Goal: Task Accomplishment & Management: Complete application form

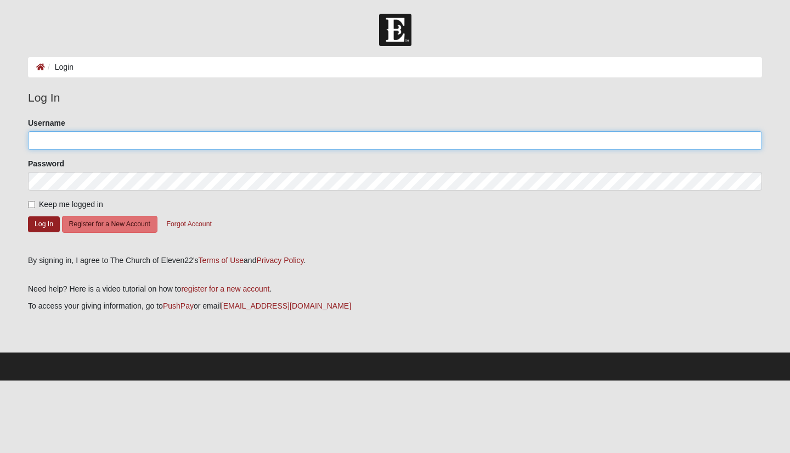
click at [71, 143] on input "Username" at bounding box center [395, 140] width 734 height 19
type input "Melilani"
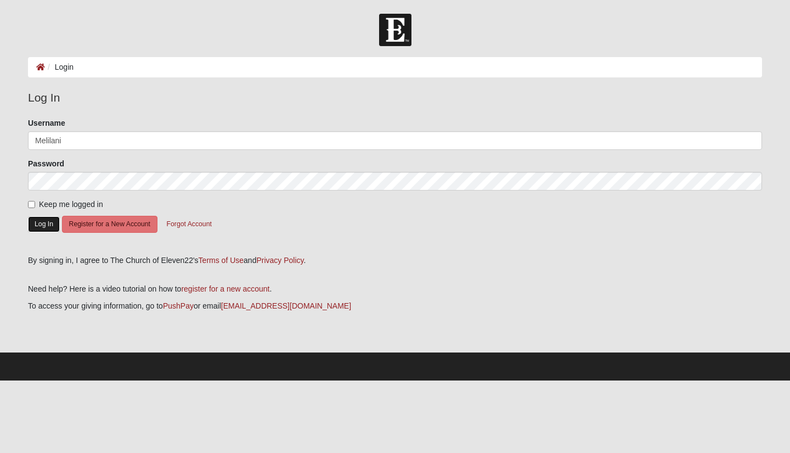
click at [38, 223] on button "Log In" at bounding box center [44, 224] width 32 height 16
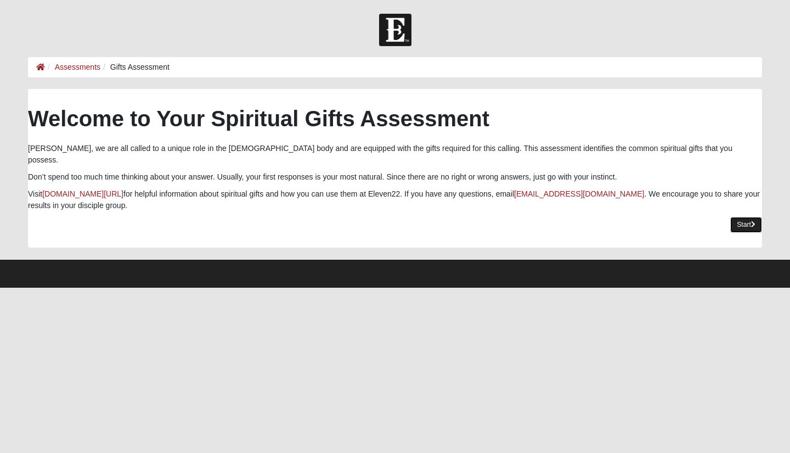
click at [757, 217] on link "Start" at bounding box center [746, 225] width 32 height 16
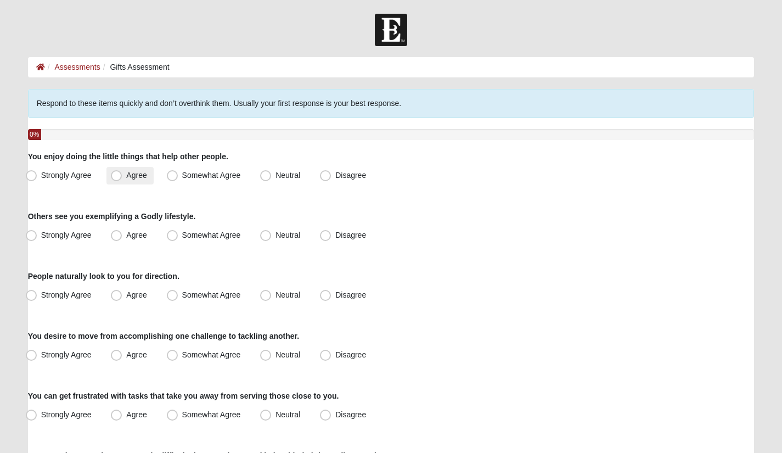
click at [126, 175] on span "Agree" at bounding box center [136, 175] width 20 height 9
click at [116, 175] on input "Agree" at bounding box center [118, 175] width 7 height 7
radio input "true"
click at [126, 239] on span "Agree" at bounding box center [136, 234] width 20 height 9
click at [115, 239] on input "Agree" at bounding box center [118, 235] width 7 height 7
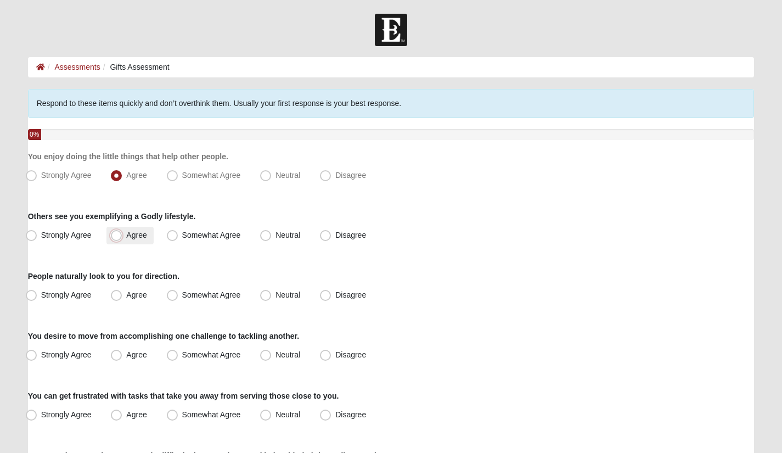
radio input "true"
click at [122, 300] on label "Agree" at bounding box center [129, 295] width 47 height 18
click at [122, 299] on input "Agree" at bounding box center [118, 294] width 7 height 7
radio input "true"
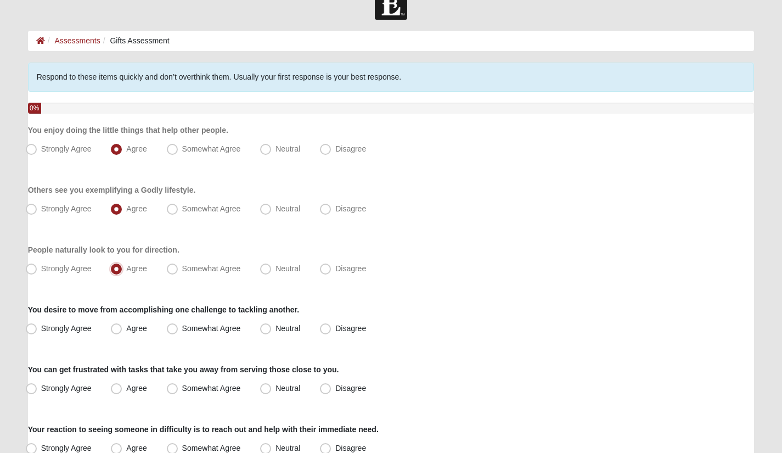
scroll to position [37, 0]
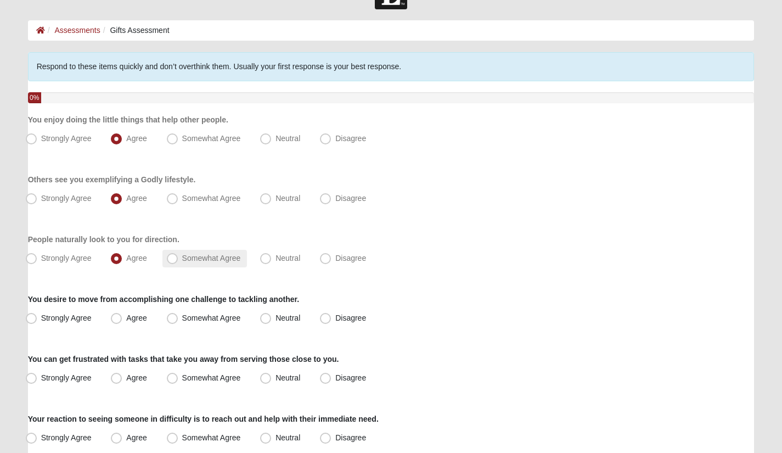
click at [182, 262] on span "Somewhat Agree" at bounding box center [211, 258] width 59 height 9
click at [171, 262] on input "Somewhat Agree" at bounding box center [174, 258] width 7 height 7
radio input "true"
click at [275, 317] on span "Neutral" at bounding box center [287, 317] width 25 height 9
click at [267, 317] on input "Neutral" at bounding box center [268, 317] width 7 height 7
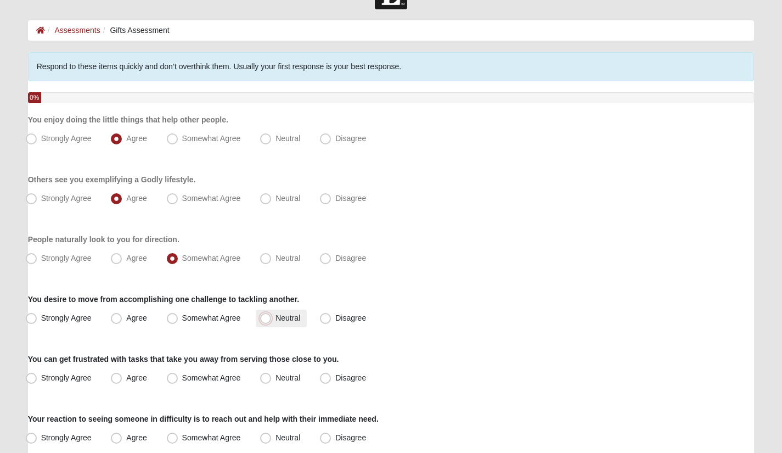
radio input "true"
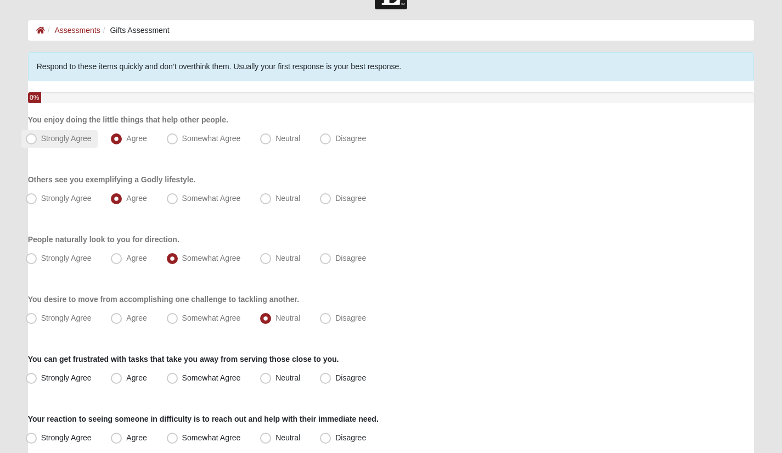
click at [41, 136] on span "Strongly Agree" at bounding box center [66, 138] width 50 height 9
click at [30, 136] on input "Strongly Agree" at bounding box center [33, 138] width 7 height 7
radio input "true"
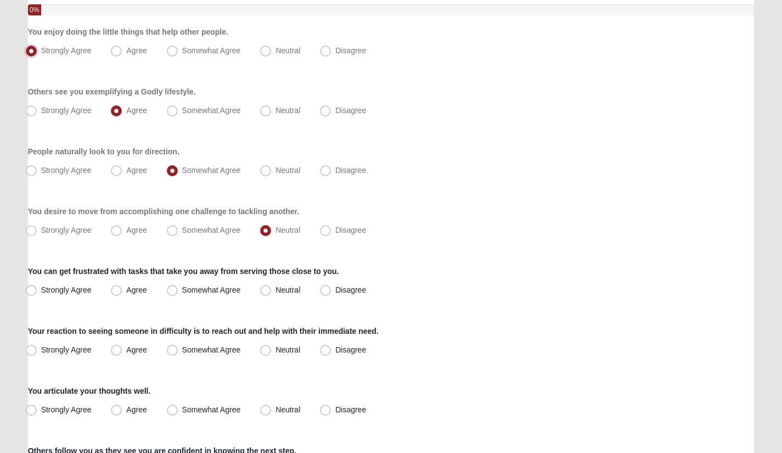
scroll to position [128, 0]
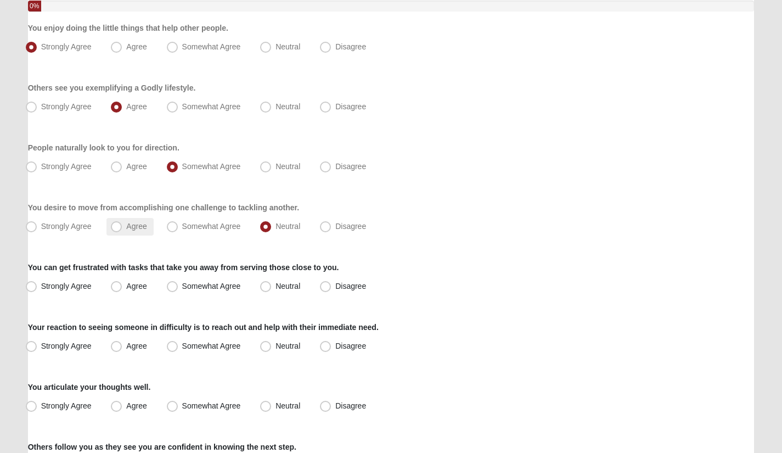
click at [115, 219] on label "Agree" at bounding box center [129, 227] width 47 height 18
click at [115, 223] on input "Agree" at bounding box center [118, 226] width 7 height 7
radio input "true"
click at [116, 291] on label "Agree" at bounding box center [129, 287] width 47 height 18
click at [116, 290] on input "Agree" at bounding box center [118, 286] width 7 height 7
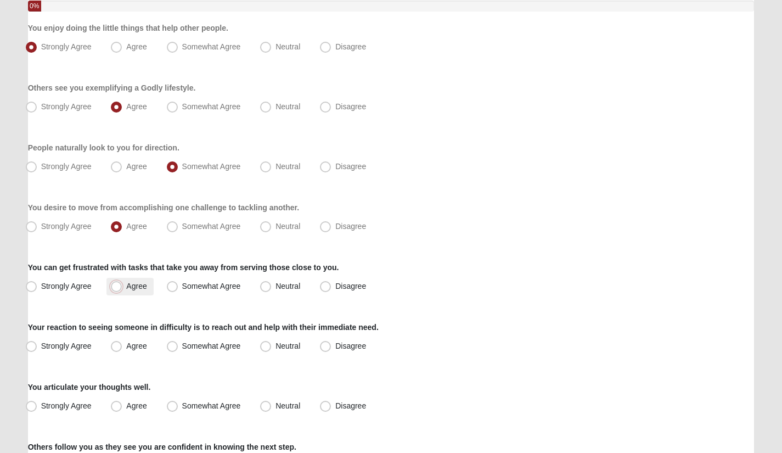
radio input "true"
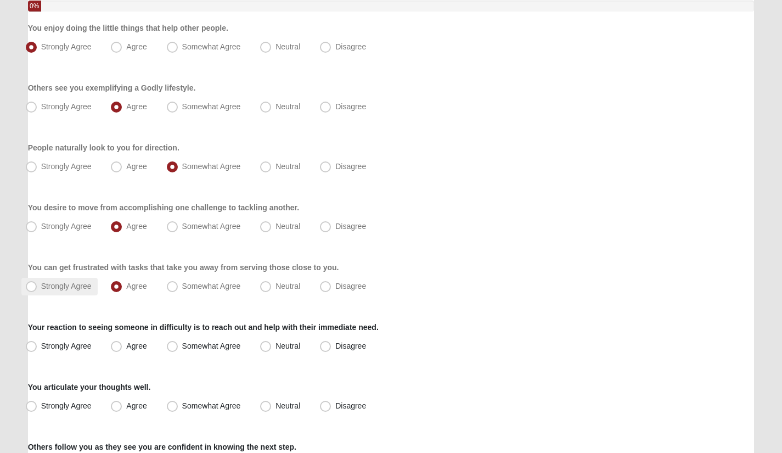
click at [41, 289] on span "Strongly Agree" at bounding box center [66, 286] width 50 height 9
click at [31, 289] on input "Strongly Agree" at bounding box center [33, 286] width 7 height 7
radio input "true"
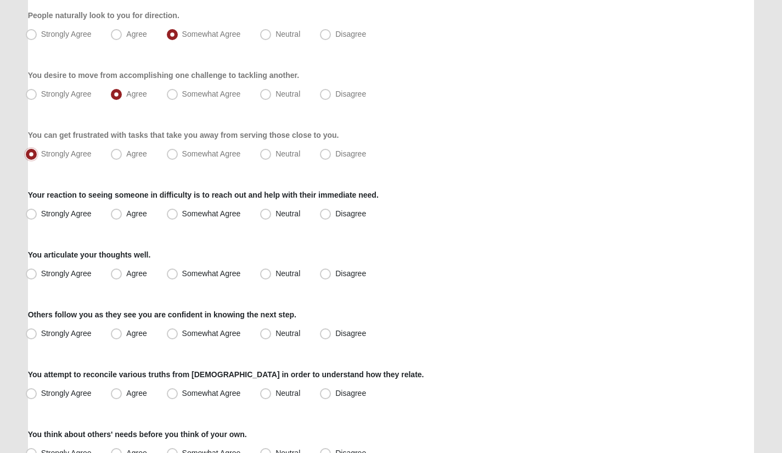
scroll to position [263, 0]
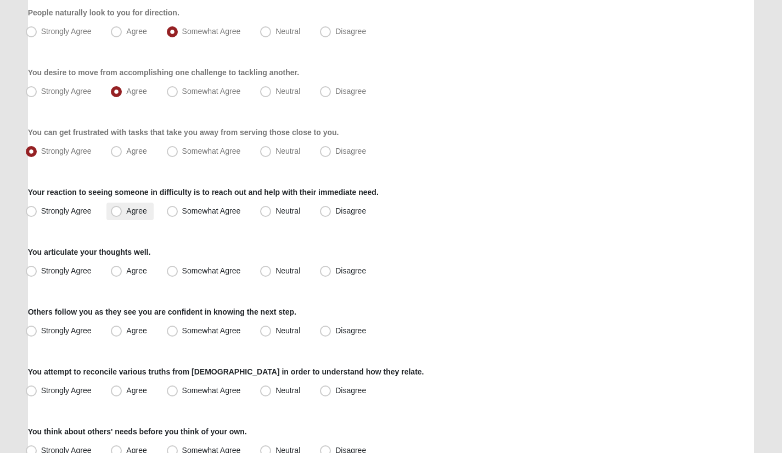
click at [126, 215] on span "Agree" at bounding box center [136, 210] width 20 height 9
click at [117, 215] on input "Agree" at bounding box center [118, 210] width 7 height 7
radio input "true"
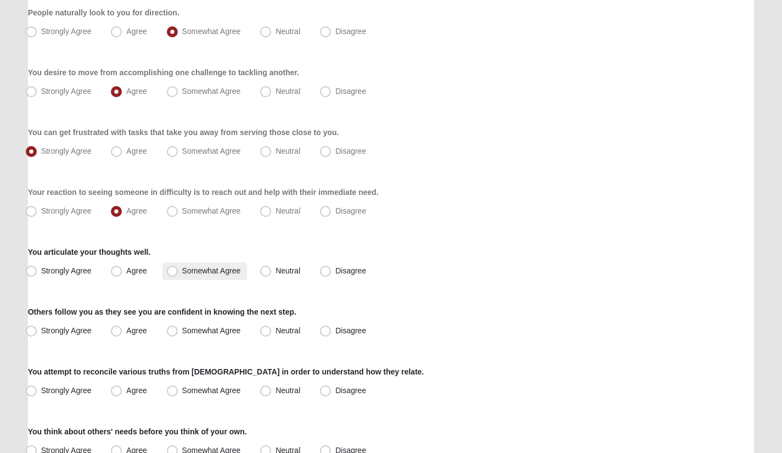
click at [182, 275] on span "Somewhat Agree" at bounding box center [211, 270] width 59 height 9
click at [171, 274] on input "Somewhat Agree" at bounding box center [174, 270] width 7 height 7
radio input "true"
click at [106, 275] on label "Agree" at bounding box center [129, 271] width 47 height 18
click at [115, 274] on input "Agree" at bounding box center [118, 270] width 7 height 7
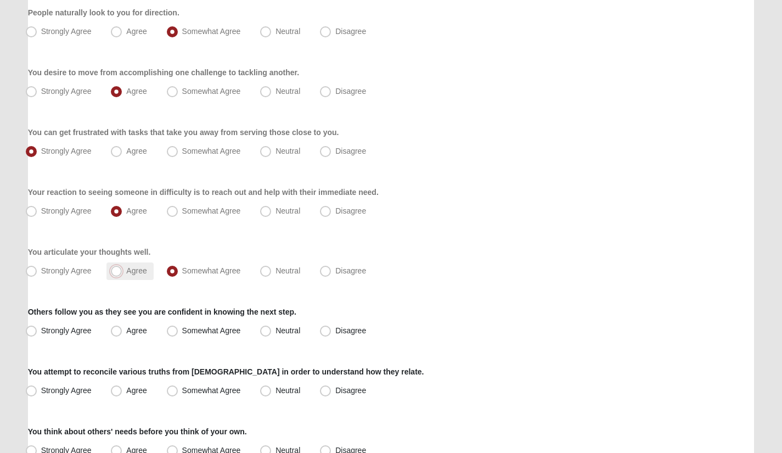
radio input "true"
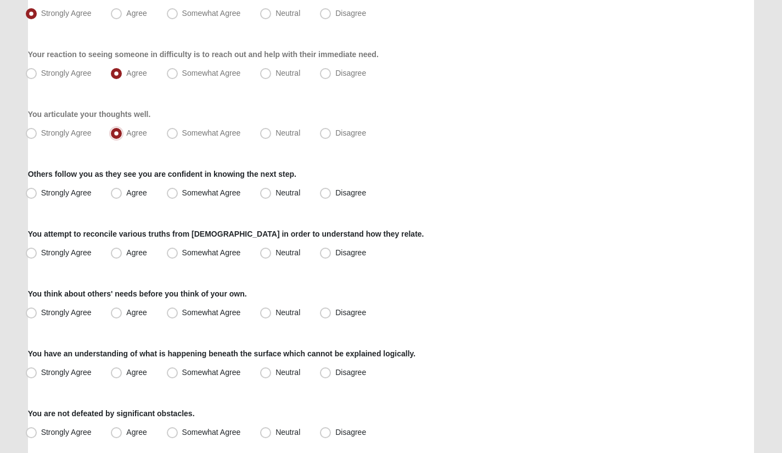
scroll to position [404, 0]
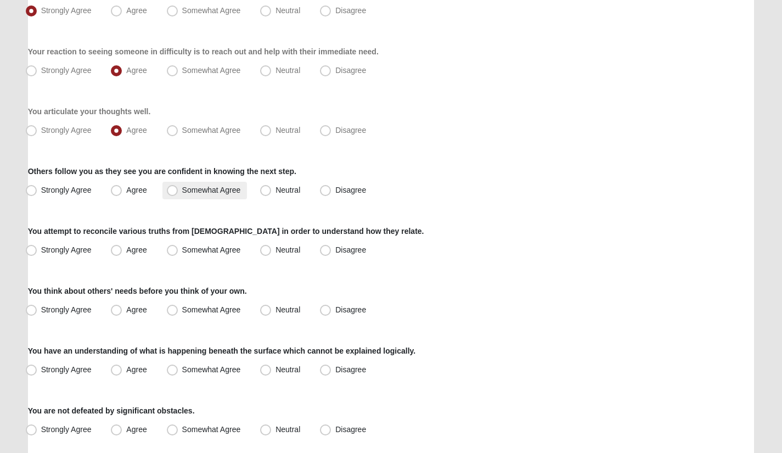
click at [182, 192] on span "Somewhat Agree" at bounding box center [211, 189] width 59 height 9
click at [171, 192] on input "Somewhat Agree" at bounding box center [174, 190] width 7 height 7
radio input "true"
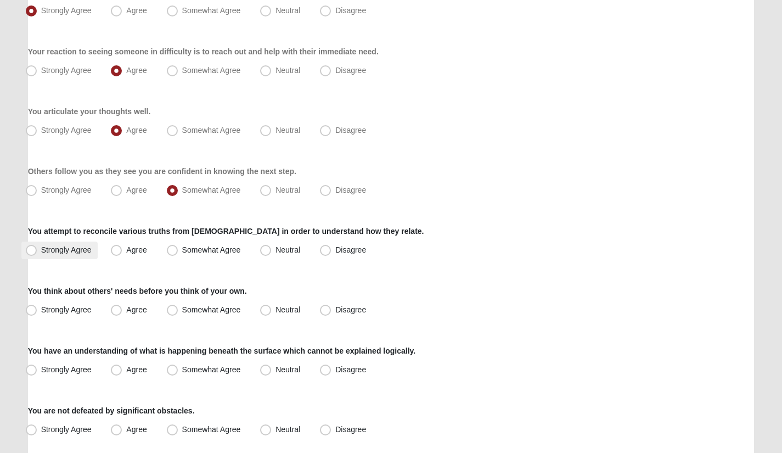
click at [41, 247] on span "Strongly Agree" at bounding box center [66, 249] width 50 height 9
click at [31, 247] on input "Strongly Agree" at bounding box center [33, 249] width 7 height 7
radio input "true"
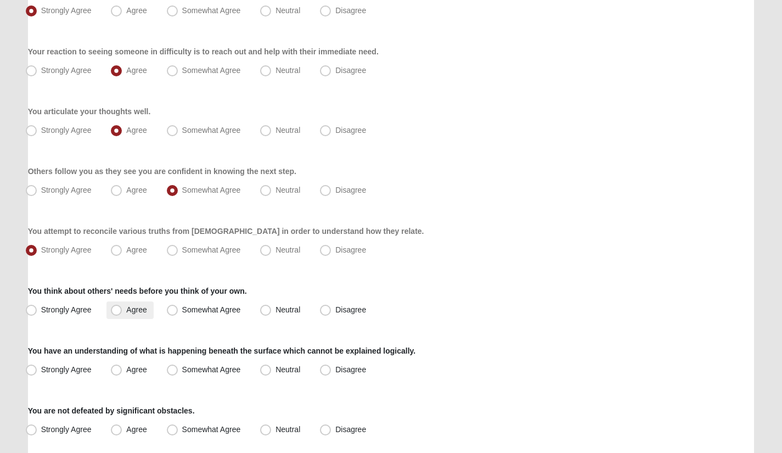
click at [126, 312] on span "Agree" at bounding box center [136, 309] width 20 height 9
click at [117, 312] on input "Agree" at bounding box center [118, 309] width 7 height 7
radio input "true"
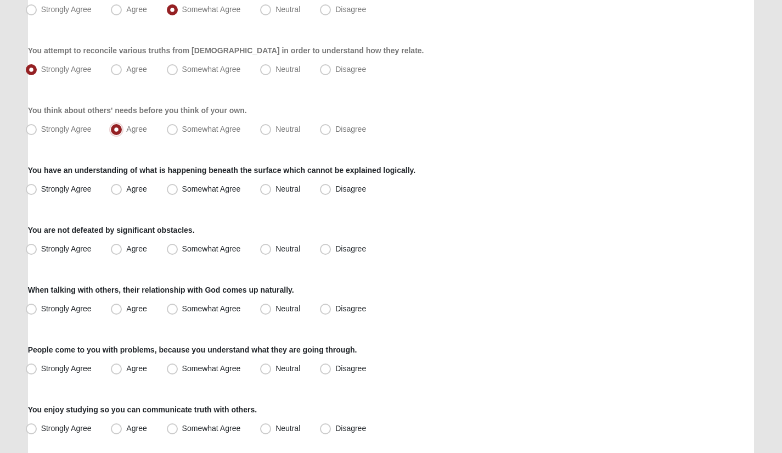
scroll to position [617, 0]
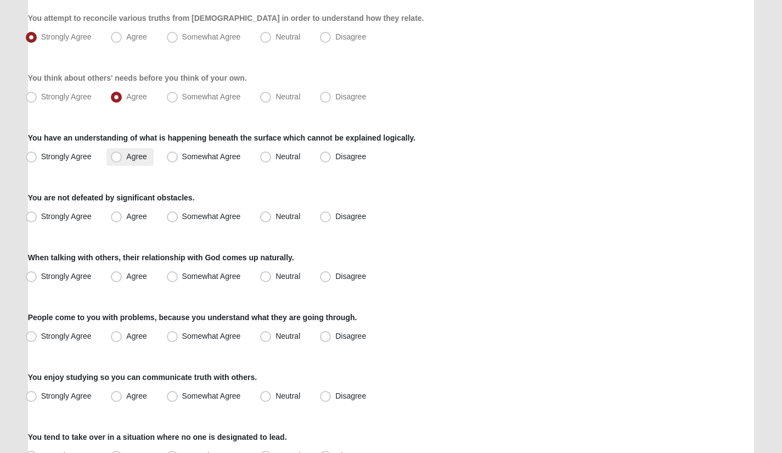
click at [126, 159] on span "Agree" at bounding box center [136, 156] width 20 height 9
click at [116, 159] on input "Agree" at bounding box center [118, 156] width 7 height 7
radio input "true"
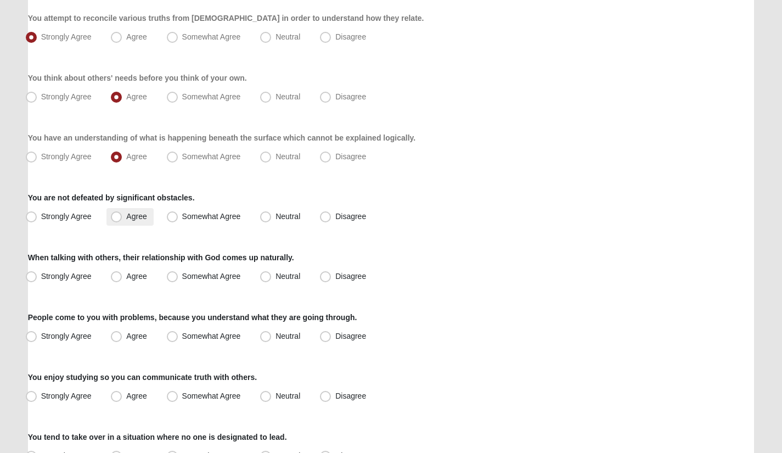
click at [126, 217] on span "Agree" at bounding box center [136, 216] width 20 height 9
click at [115, 217] on input "Agree" at bounding box center [118, 216] width 7 height 7
radio input "true"
drag, startPoint x: 781, startPoint y: 236, endPoint x: 783, endPoint y: 266, distance: 30.3
click at [782, 266] on html "Hello Melissa My Account Log Out Gifts Assessment Assessments Gifts Assessment …" at bounding box center [391, 2] width 782 height 1239
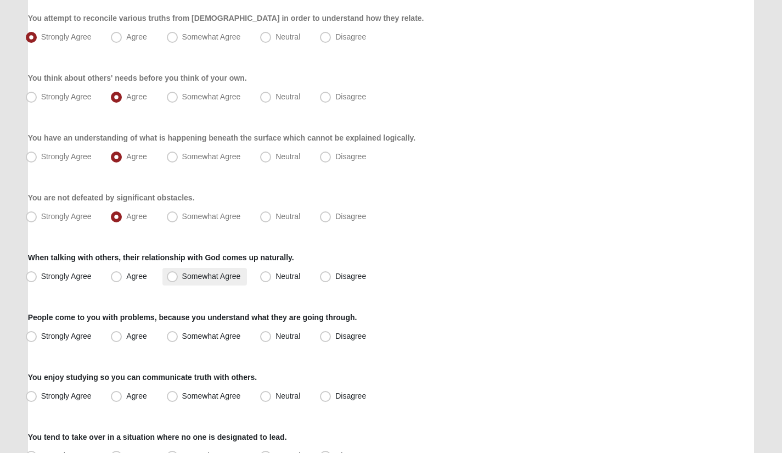
click at [182, 280] on span "Somewhat Agree" at bounding box center [211, 276] width 59 height 9
click at [177, 280] on input "Somewhat Agree" at bounding box center [174, 276] width 7 height 7
radio input "true"
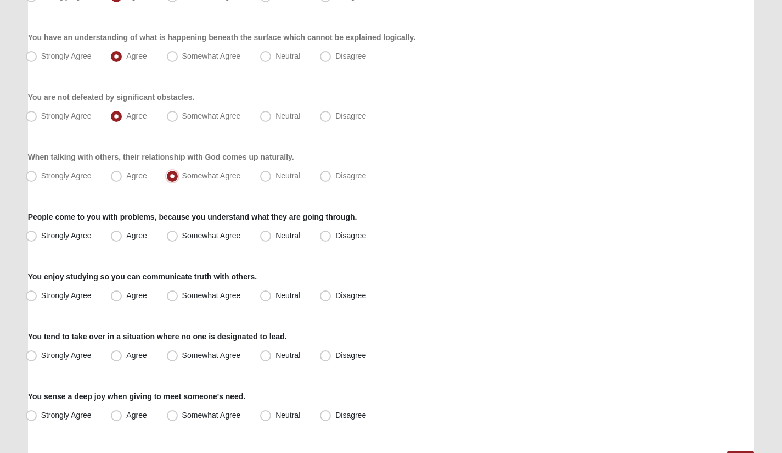
scroll to position [719, 0]
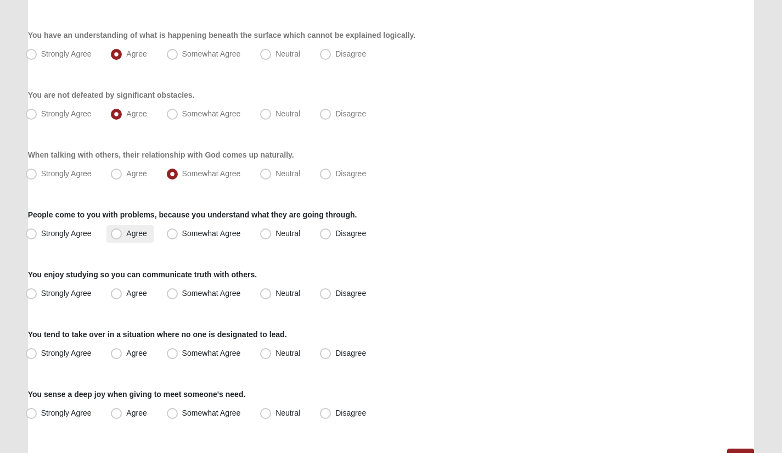
click at [126, 229] on span "Agree" at bounding box center [136, 233] width 20 height 9
click at [120, 230] on input "Agree" at bounding box center [118, 233] width 7 height 7
radio input "true"
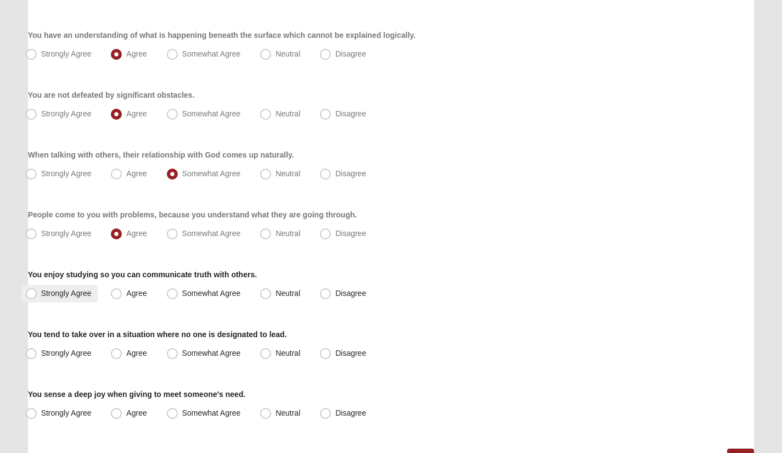
click at [41, 291] on span "Strongly Agree" at bounding box center [66, 293] width 50 height 9
click at [30, 291] on input "Strongly Agree" at bounding box center [33, 293] width 7 height 7
radio input "true"
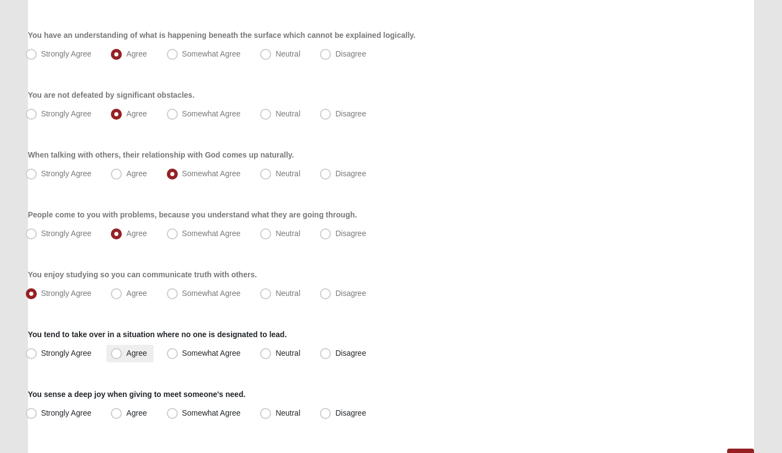
click at [126, 351] on span "Agree" at bounding box center [136, 352] width 20 height 9
click at [115, 351] on input "Agree" at bounding box center [118, 353] width 7 height 7
radio input "true"
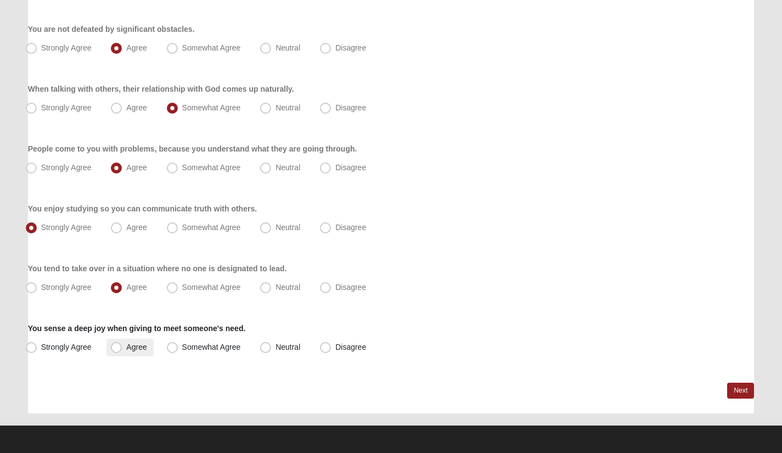
click at [126, 347] on span "Agree" at bounding box center [136, 346] width 20 height 9
click at [115, 347] on input "Agree" at bounding box center [118, 347] width 7 height 7
radio input "true"
click at [740, 382] on link "Next" at bounding box center [740, 390] width 27 height 16
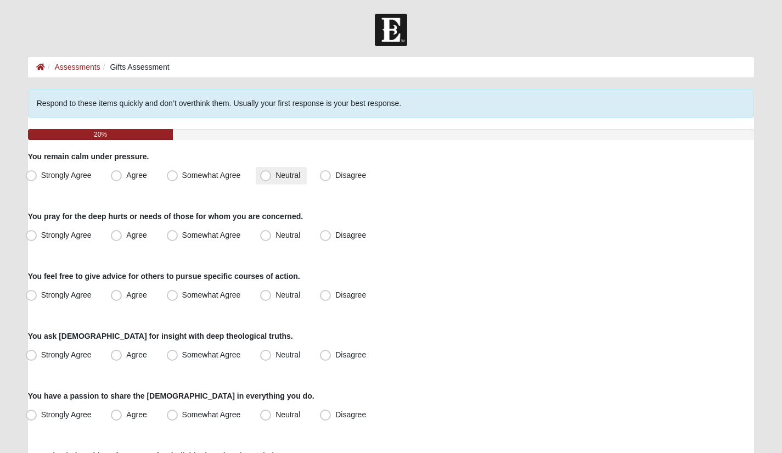
click at [275, 177] on span "Neutral" at bounding box center [287, 175] width 25 height 9
click at [265, 177] on input "Neutral" at bounding box center [268, 175] width 7 height 7
radio input "true"
click at [182, 174] on span "Somewhat Agree" at bounding box center [211, 175] width 59 height 9
click at [175, 174] on input "Somewhat Agree" at bounding box center [174, 175] width 7 height 7
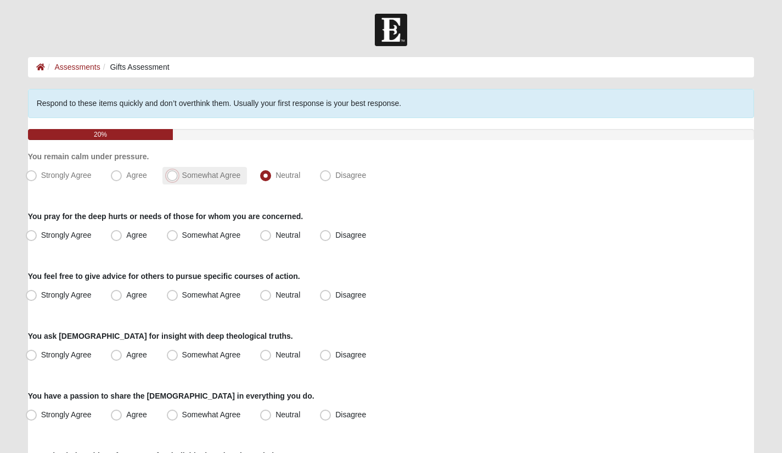
radio input "true"
click at [41, 232] on span "Strongly Agree" at bounding box center [66, 234] width 50 height 9
click at [30, 232] on input "Strongly Agree" at bounding box center [33, 235] width 7 height 7
radio input "true"
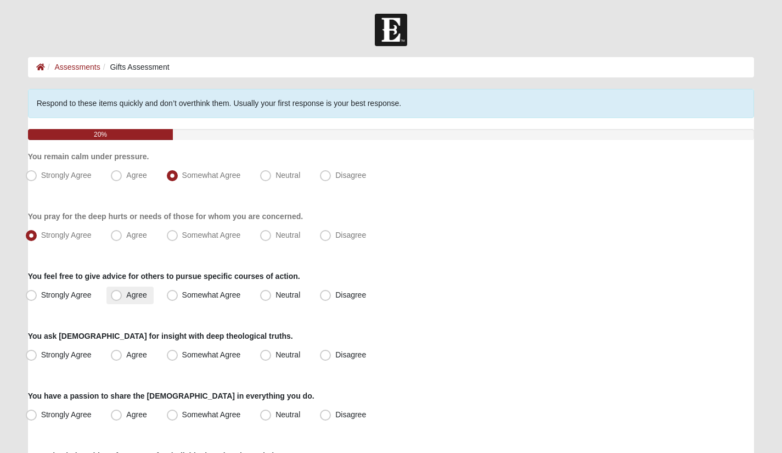
click at [126, 297] on span "Agree" at bounding box center [136, 294] width 20 height 9
click at [115, 297] on input "Agree" at bounding box center [118, 294] width 7 height 7
radio input "true"
click at [126, 350] on span "Agree" at bounding box center [136, 354] width 20 height 9
click at [121, 351] on input "Agree" at bounding box center [118, 354] width 7 height 7
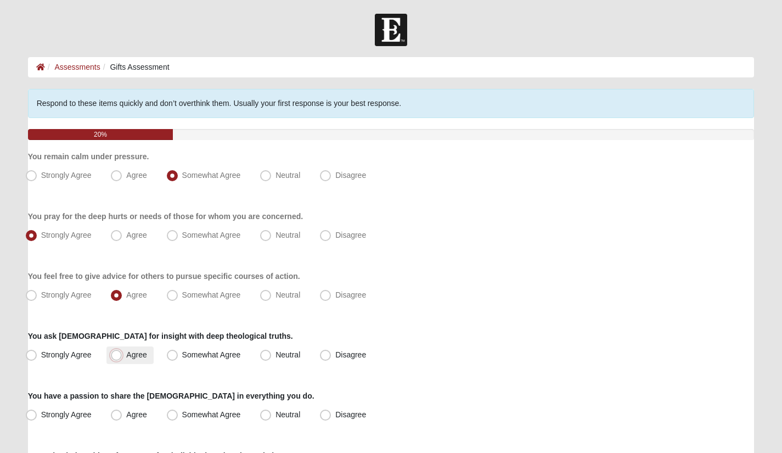
radio input "true"
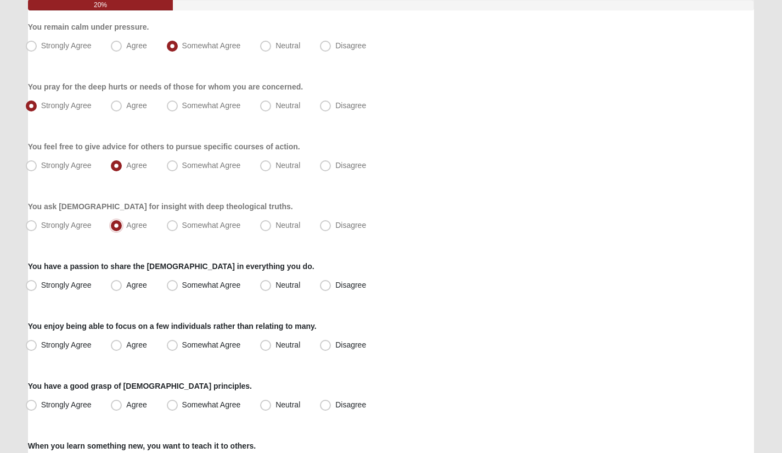
scroll to position [201, 0]
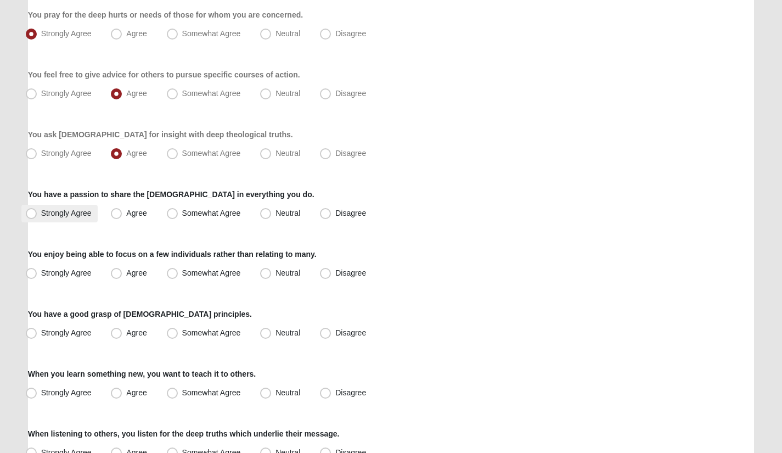
click at [41, 209] on span "Strongly Agree" at bounding box center [66, 213] width 50 height 9
click at [31, 210] on input "Strongly Agree" at bounding box center [33, 213] width 7 height 7
radio input "true"
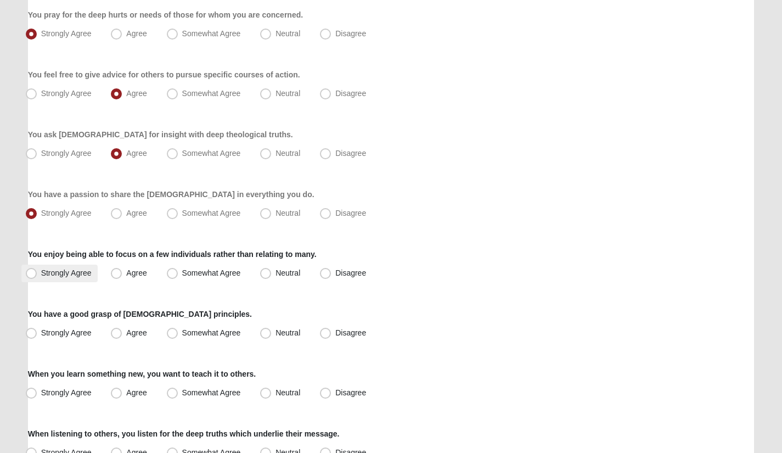
click at [41, 275] on span "Strongly Agree" at bounding box center [66, 272] width 50 height 9
click at [30, 275] on input "Strongly Agree" at bounding box center [33, 272] width 7 height 7
radio input "true"
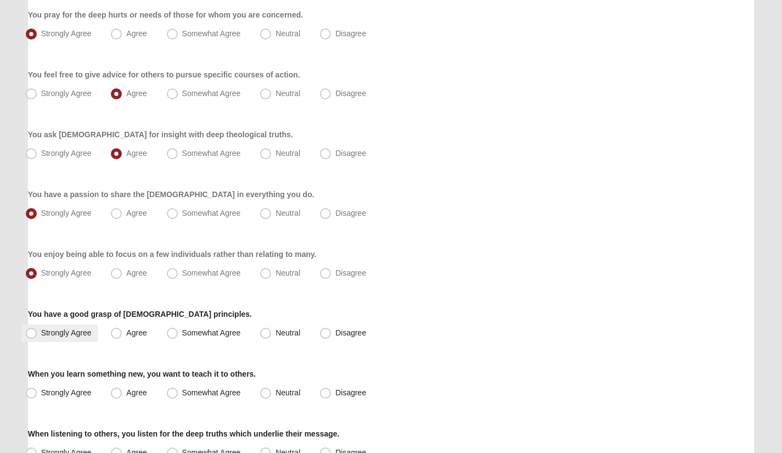
click at [41, 333] on span "Strongly Agree" at bounding box center [66, 332] width 50 height 9
click at [30, 333] on input "Strongly Agree" at bounding box center [33, 332] width 7 height 7
radio input "true"
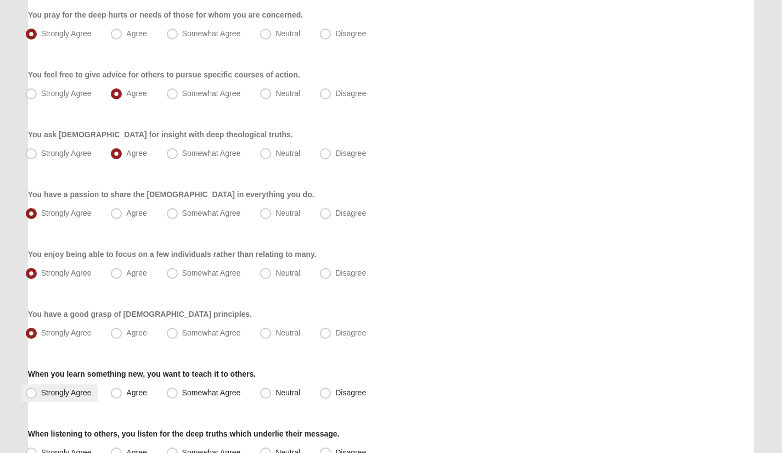
click at [41, 390] on span "Strongly Agree" at bounding box center [66, 392] width 50 height 9
click at [32, 390] on input "Strongly Agree" at bounding box center [33, 392] width 7 height 7
radio input "true"
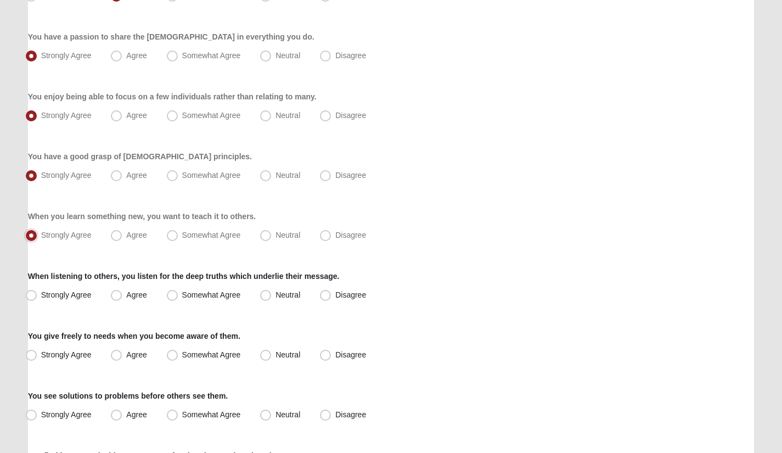
scroll to position [363, 0]
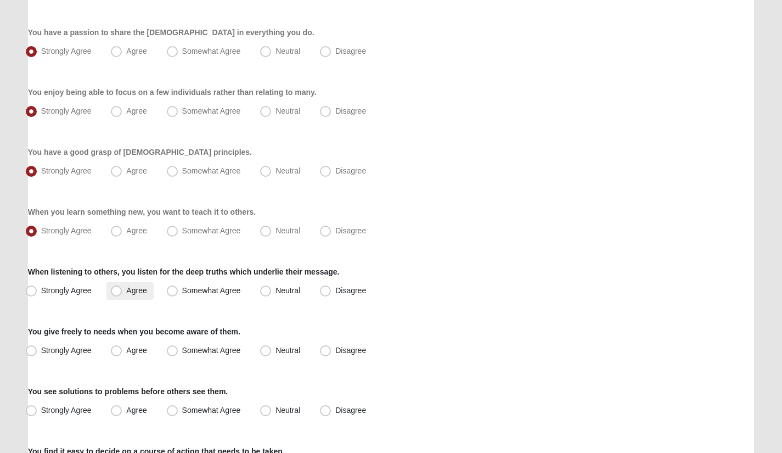
click at [126, 293] on span "Agree" at bounding box center [136, 290] width 20 height 9
click at [115, 293] on input "Agree" at bounding box center [118, 290] width 7 height 7
radio input "true"
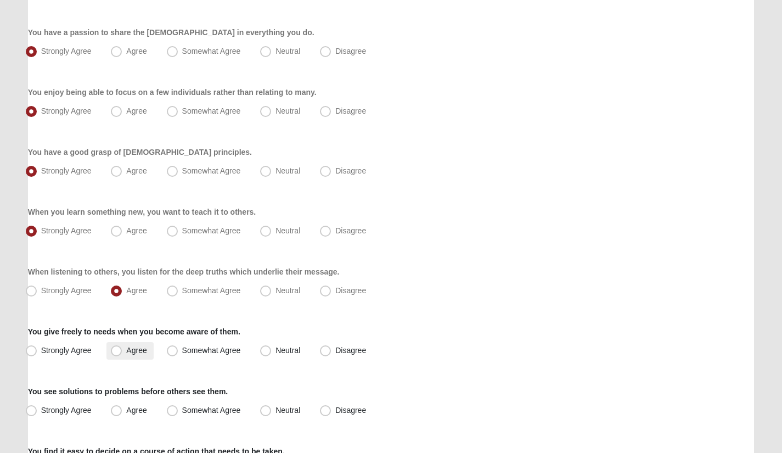
click at [126, 355] on span "Agree" at bounding box center [136, 350] width 20 height 9
click at [115, 354] on input "Agree" at bounding box center [118, 350] width 7 height 7
radio input "true"
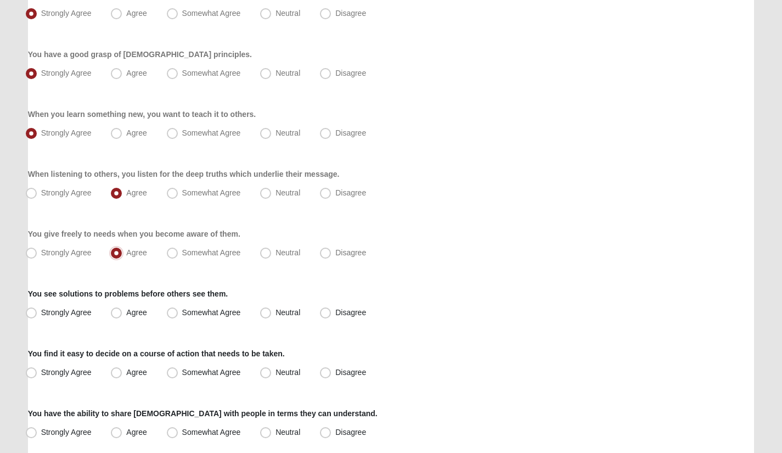
scroll to position [468, 0]
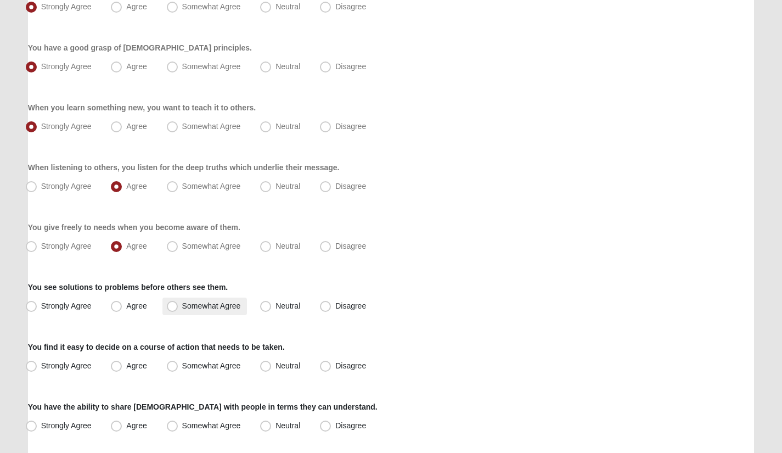
click at [182, 305] on span "Somewhat Agree" at bounding box center [211, 305] width 59 height 9
click at [172, 305] on input "Somewhat Agree" at bounding box center [174, 305] width 7 height 7
radio input "true"
click at [126, 364] on span "Agree" at bounding box center [136, 365] width 20 height 9
click at [115, 364] on input "Agree" at bounding box center [118, 365] width 7 height 7
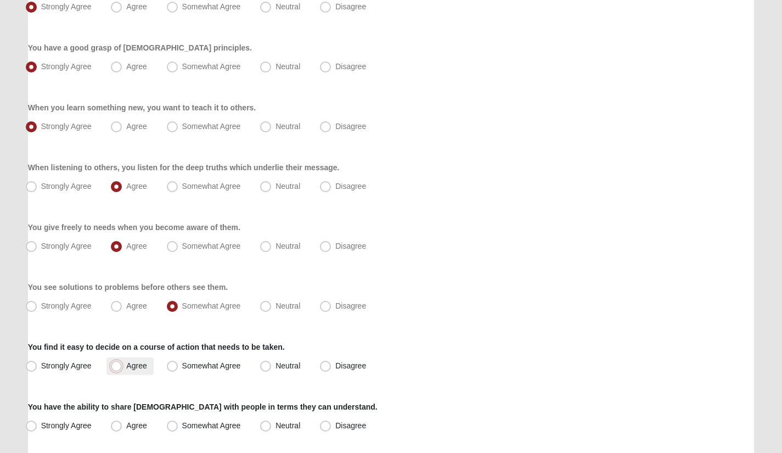
radio input "true"
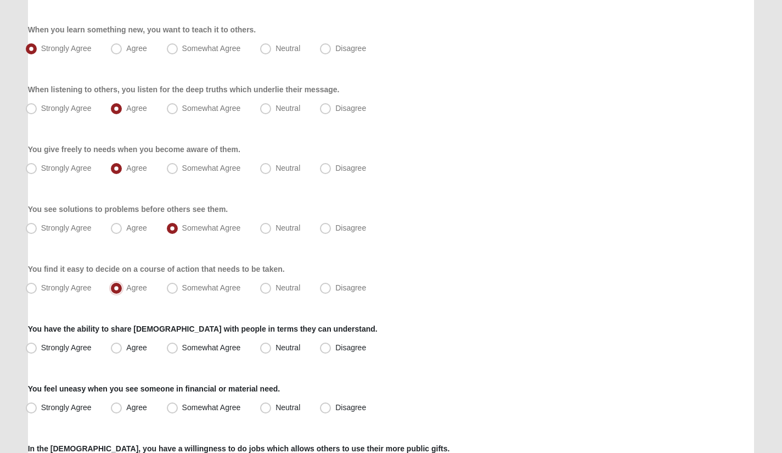
scroll to position [551, 0]
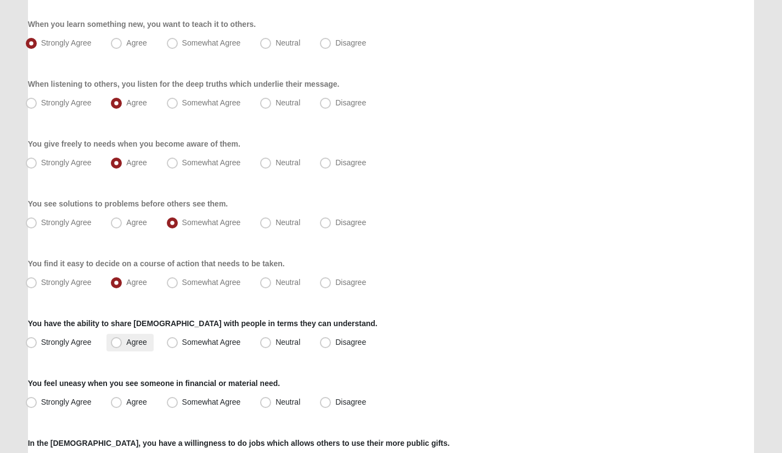
click at [126, 340] on span "Agree" at bounding box center [136, 341] width 20 height 9
click at [119, 340] on input "Agree" at bounding box center [118, 342] width 7 height 7
radio input "true"
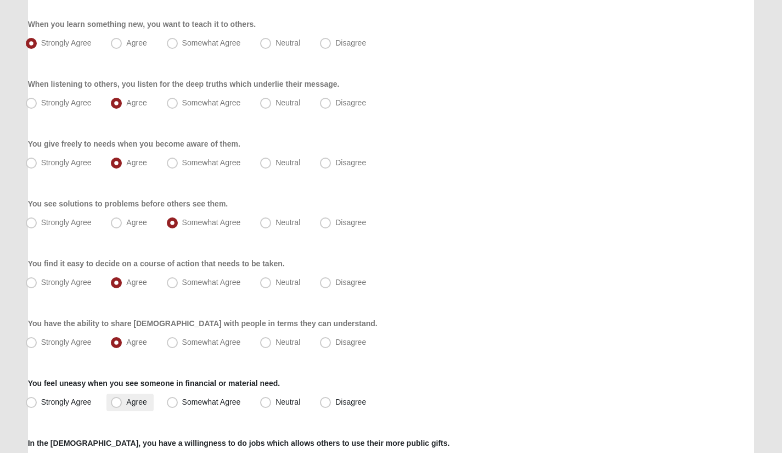
click at [126, 400] on span "Agree" at bounding box center [136, 401] width 20 height 9
click at [115, 400] on input "Agree" at bounding box center [118, 401] width 7 height 7
radio input "true"
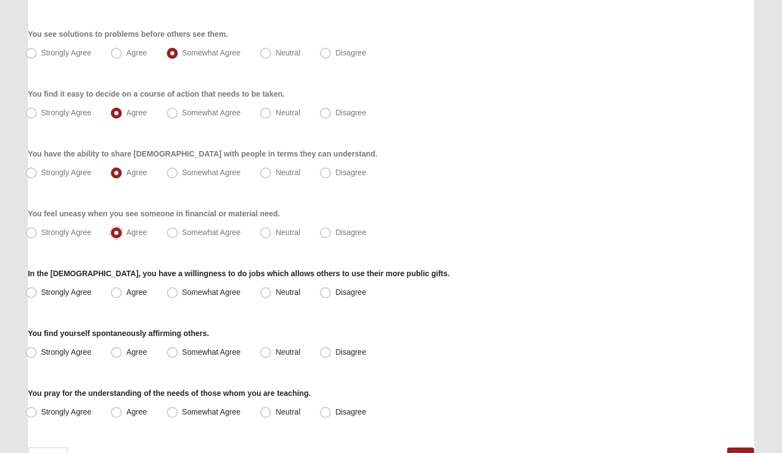
scroll to position [727, 0]
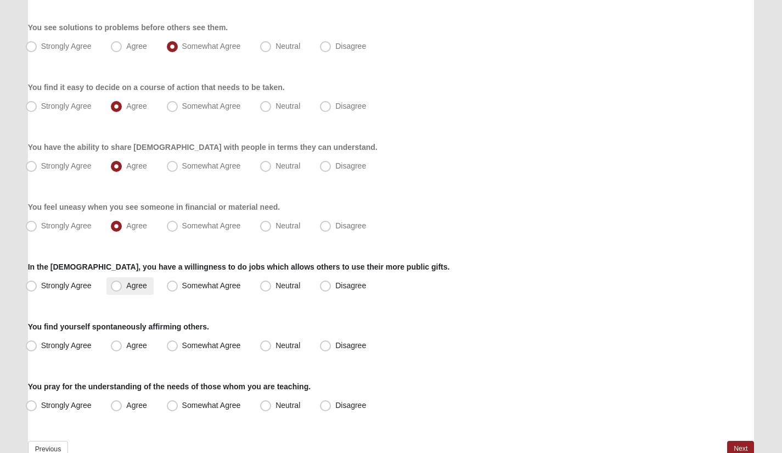
click at [126, 286] on span "Agree" at bounding box center [136, 285] width 20 height 9
click at [117, 286] on input "Agree" at bounding box center [118, 285] width 7 height 7
radio input "true"
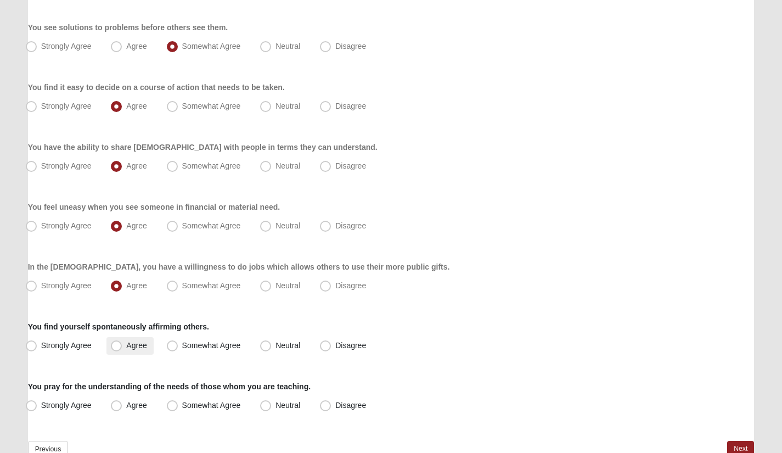
click at [126, 346] on span "Agree" at bounding box center [136, 345] width 20 height 9
click at [118, 346] on input "Agree" at bounding box center [118, 345] width 7 height 7
radio input "true"
click at [182, 402] on span "Somewhat Agree" at bounding box center [211, 405] width 59 height 9
click at [176, 402] on input "Somewhat Agree" at bounding box center [174, 405] width 7 height 7
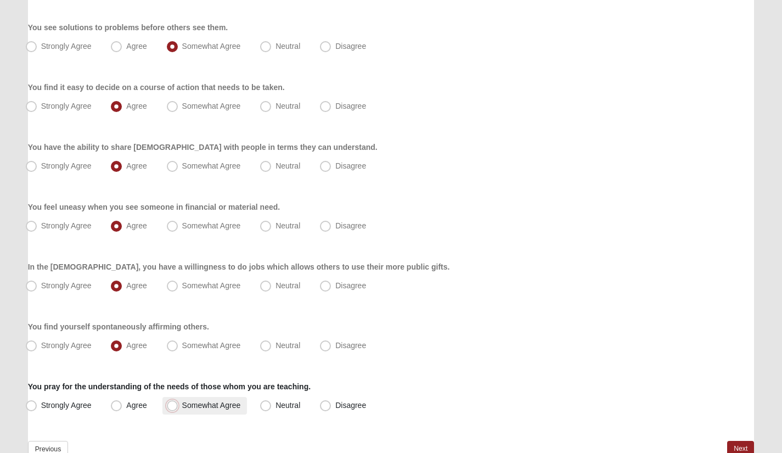
radio input "true"
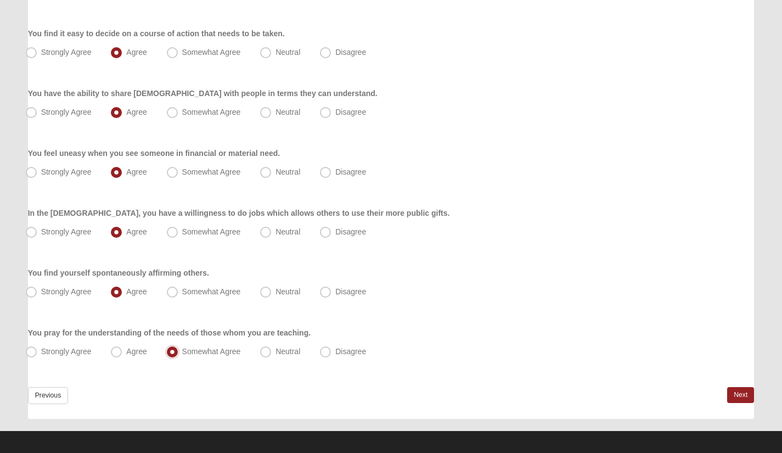
scroll to position [786, 0]
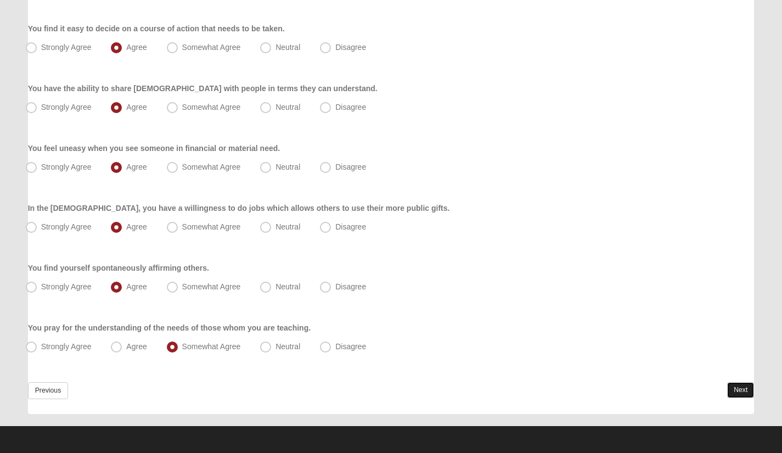
click at [734, 391] on link "Next" at bounding box center [740, 390] width 27 height 16
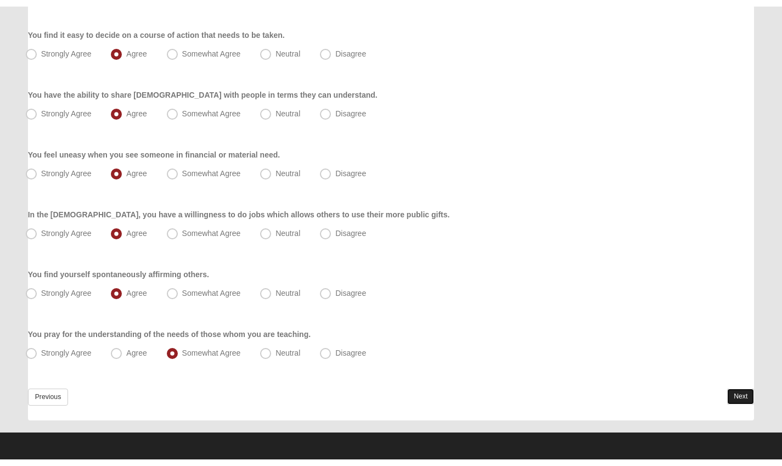
scroll to position [0, 0]
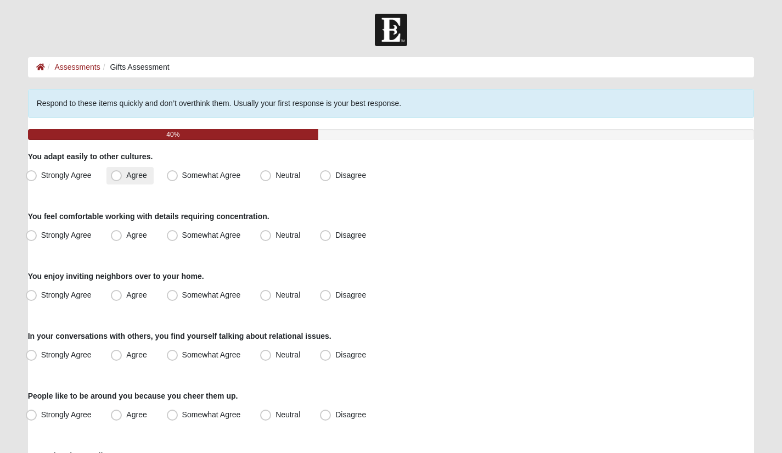
click at [126, 175] on span "Agree" at bounding box center [136, 175] width 20 height 9
click at [119, 175] on input "Agree" at bounding box center [118, 175] width 7 height 7
radio input "true"
click at [126, 235] on span "Agree" at bounding box center [136, 234] width 20 height 9
click at [115, 235] on input "Agree" at bounding box center [118, 235] width 7 height 7
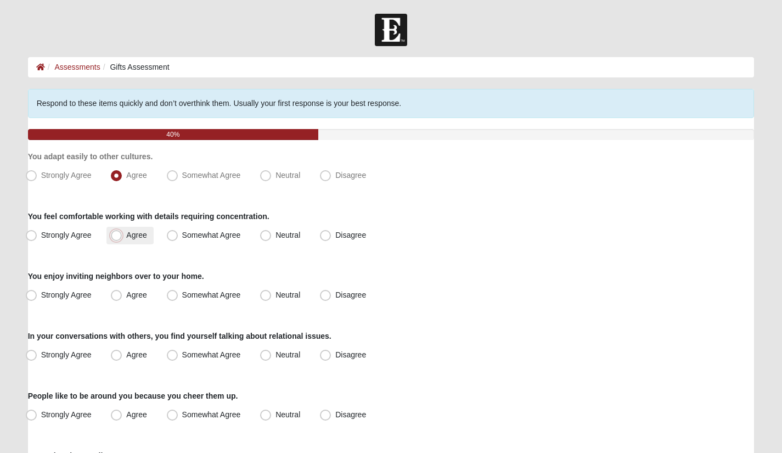
radio input "true"
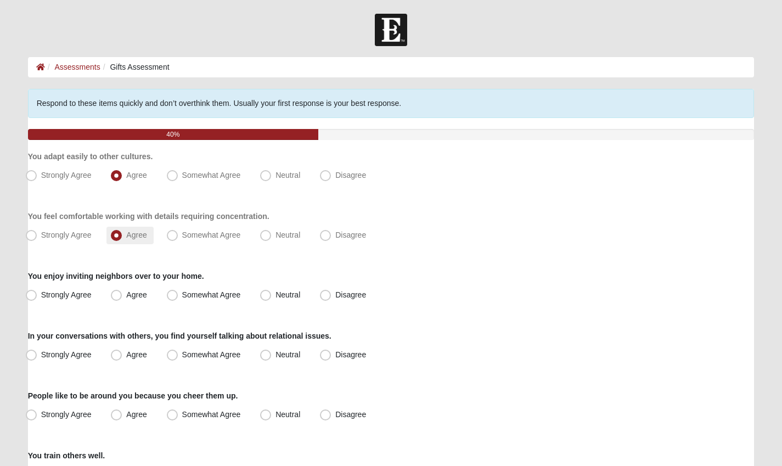
click at [182, 293] on span "Somewhat Agree" at bounding box center [211, 294] width 59 height 9
click at [171, 293] on input "Somewhat Agree" at bounding box center [174, 294] width 7 height 7
radio input "true"
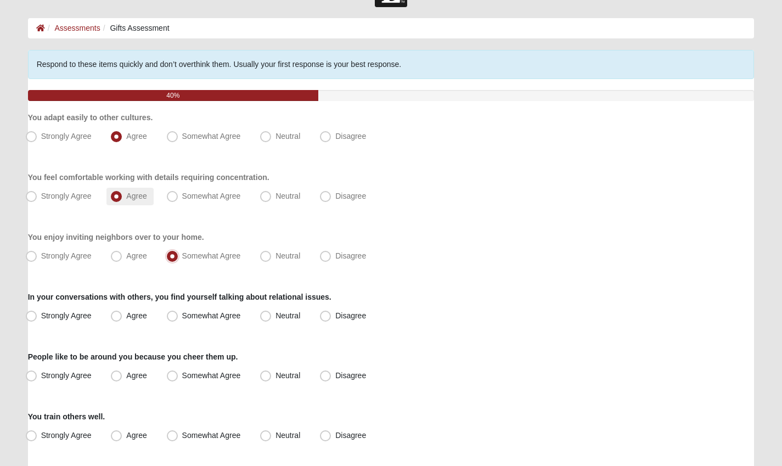
scroll to position [40, 0]
click at [41, 316] on span "Strongly Agree" at bounding box center [66, 315] width 50 height 9
click at [33, 316] on input "Strongly Agree" at bounding box center [33, 315] width 7 height 7
radio input "true"
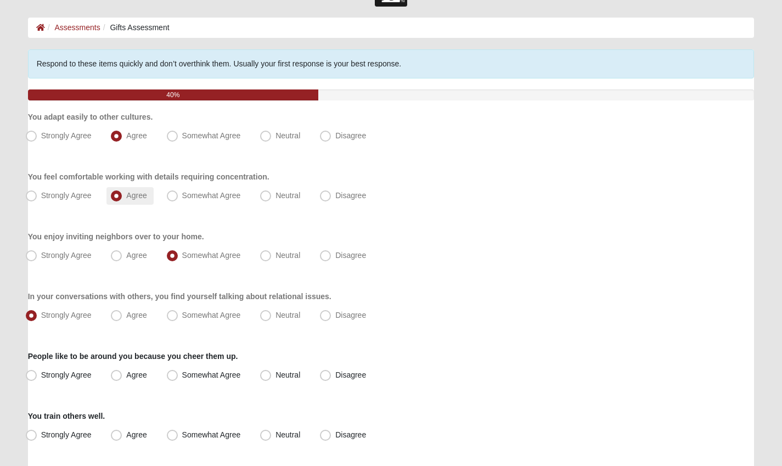
click at [41, 379] on span "Strongly Agree" at bounding box center [66, 374] width 50 height 9
click at [30, 379] on input "Strongly Agree" at bounding box center [33, 375] width 7 height 7
radio input "true"
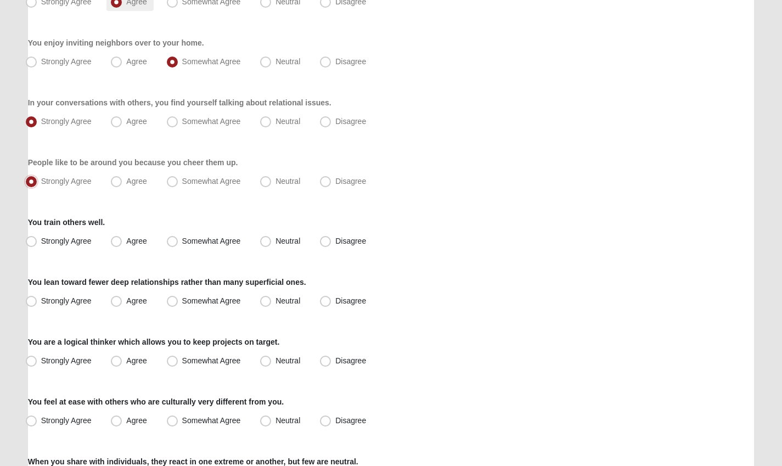
scroll to position [236, 0]
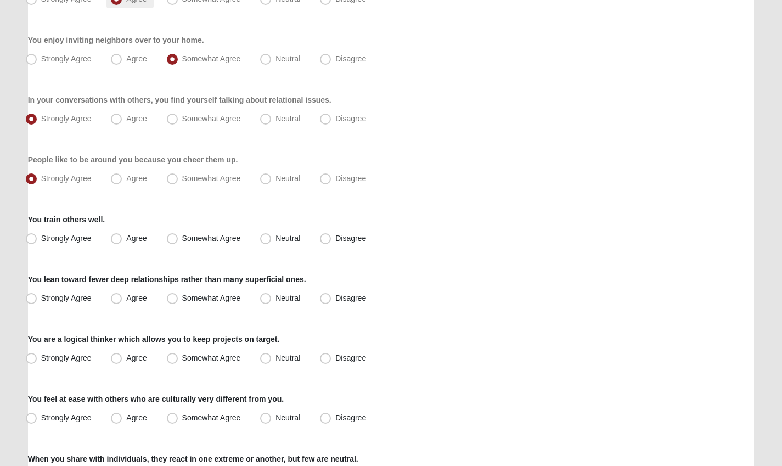
click at [182, 243] on span "Somewhat Agree" at bounding box center [211, 238] width 59 height 9
click at [171, 242] on input "Somewhat Agree" at bounding box center [174, 238] width 7 height 7
radio input "true"
click at [41, 297] on span "Strongly Agree" at bounding box center [66, 298] width 50 height 9
click at [32, 297] on input "Strongly Agree" at bounding box center [33, 298] width 7 height 7
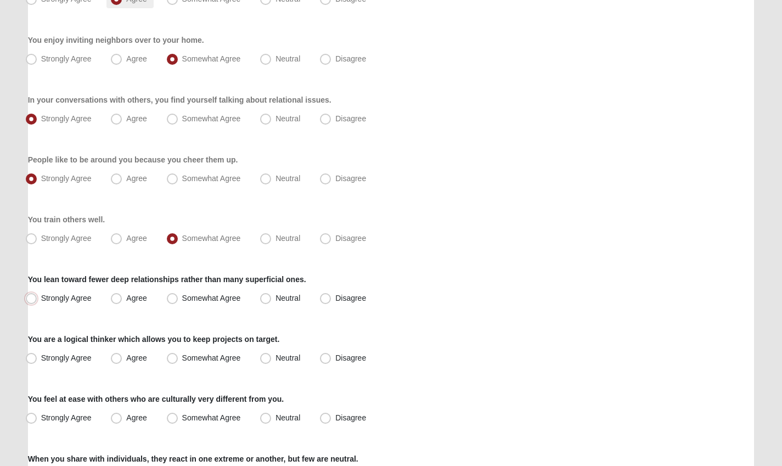
radio input "true"
click at [126, 360] on span "Agree" at bounding box center [136, 357] width 20 height 9
click at [120, 360] on input "Agree" at bounding box center [118, 358] width 7 height 7
radio input "true"
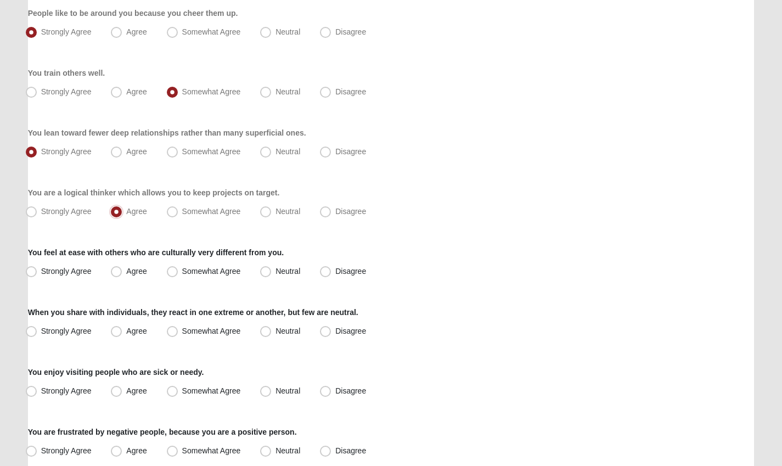
scroll to position [391, 0]
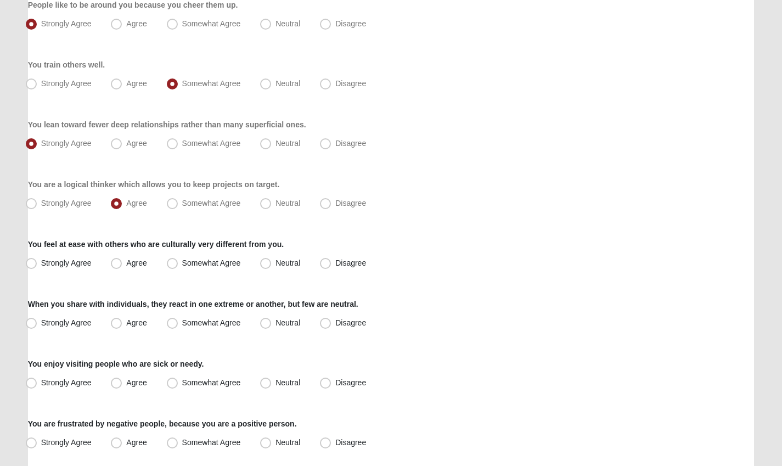
click at [126, 263] on span "Agree" at bounding box center [136, 262] width 20 height 9
click at [117, 263] on input "Agree" at bounding box center [118, 263] width 7 height 7
radio input "true"
click at [126, 321] on span "Agree" at bounding box center [136, 322] width 20 height 9
click at [118, 321] on input "Agree" at bounding box center [118, 322] width 7 height 7
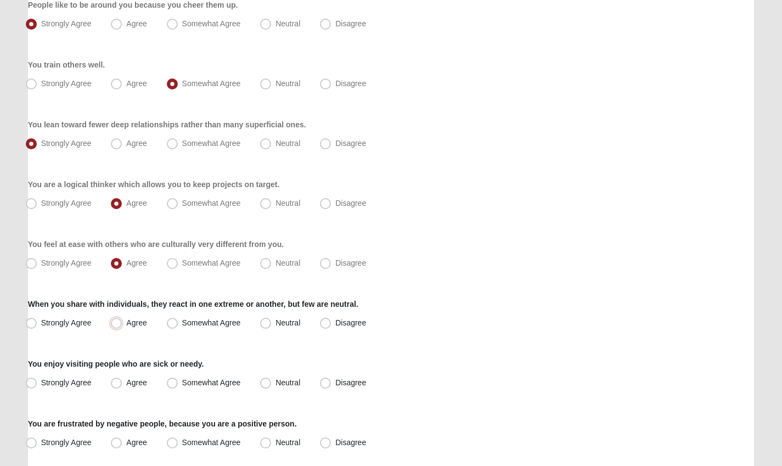
radio input "true"
click at [275, 384] on span "Neutral" at bounding box center [287, 382] width 25 height 9
click at [268, 384] on input "Neutral" at bounding box center [268, 382] width 7 height 7
radio input "true"
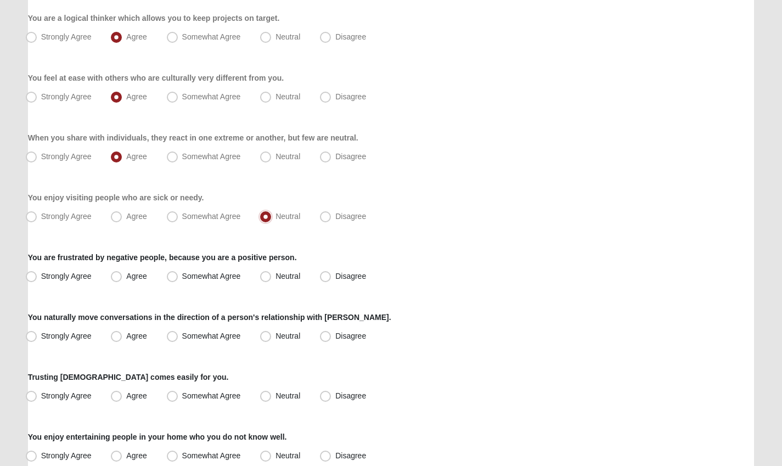
scroll to position [559, 0]
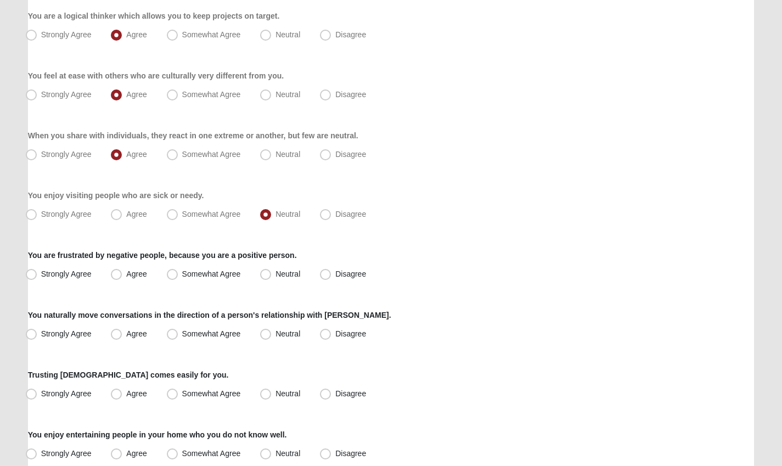
click at [335, 274] on span "Disagree" at bounding box center [350, 273] width 31 height 9
click at [328, 274] on input "Disagree" at bounding box center [327, 274] width 7 height 7
radio input "true"
click at [126, 337] on span "Agree" at bounding box center [136, 333] width 20 height 9
click at [117, 337] on input "Agree" at bounding box center [118, 333] width 7 height 7
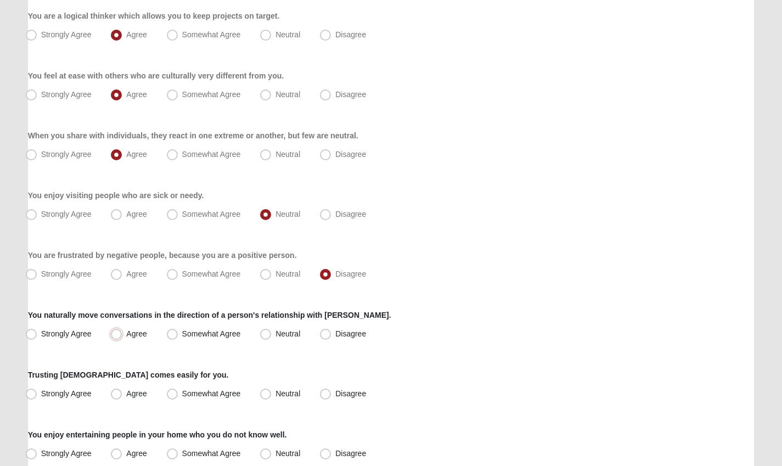
radio input "true"
click at [182, 392] on span "Somewhat Agree" at bounding box center [211, 393] width 59 height 9
click at [171, 392] on input "Somewhat Agree" at bounding box center [174, 393] width 7 height 7
radio input "true"
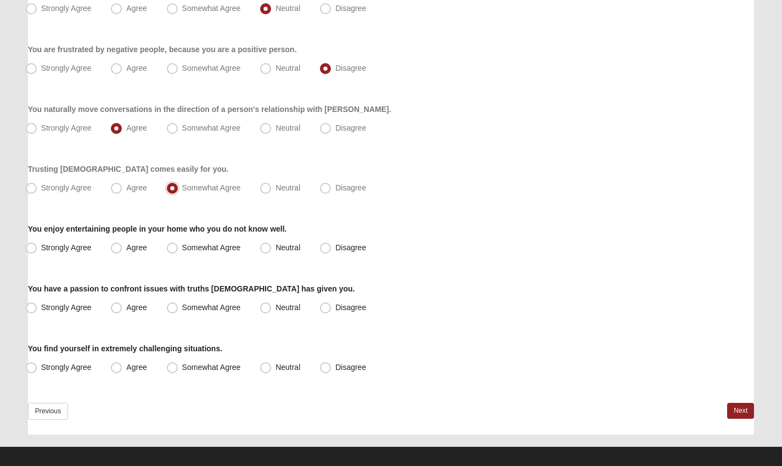
scroll to position [773, 0]
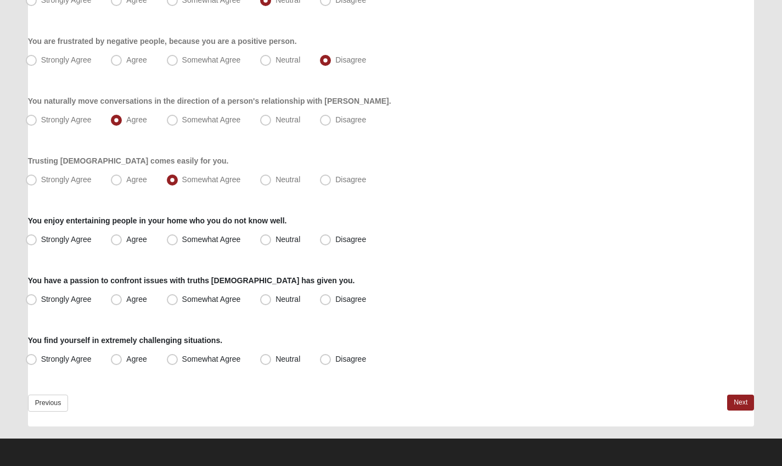
click at [275, 239] on span "Neutral" at bounding box center [287, 239] width 25 height 9
click at [267, 239] on input "Neutral" at bounding box center [268, 239] width 7 height 7
radio input "true"
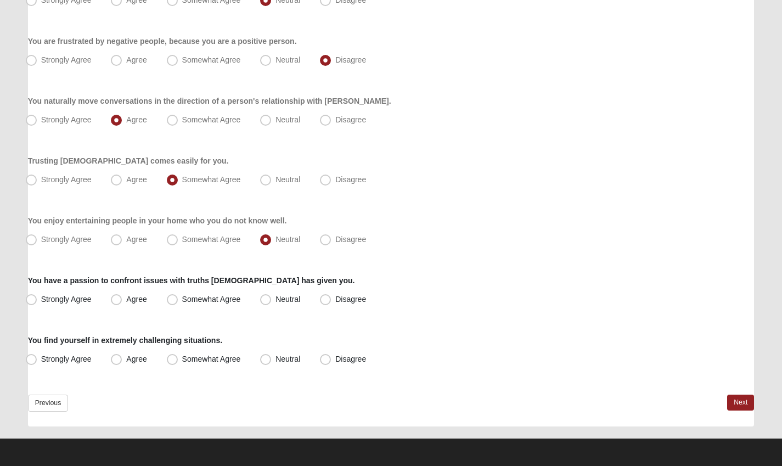
click at [41, 297] on span "Strongly Agree" at bounding box center [66, 299] width 50 height 9
click at [32, 297] on input "Strongly Agree" at bounding box center [33, 299] width 7 height 7
radio input "true"
click at [126, 357] on span "Agree" at bounding box center [136, 359] width 20 height 9
click at [116, 357] on input "Agree" at bounding box center [118, 359] width 7 height 7
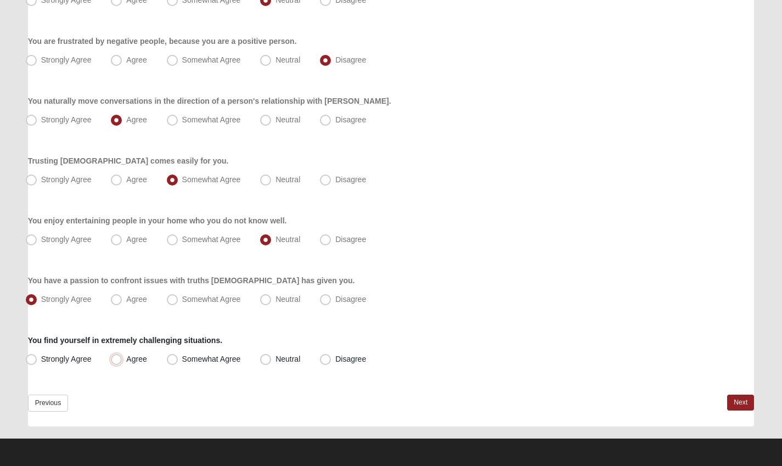
radio input "true"
click at [182, 361] on span "Somewhat Agree" at bounding box center [211, 359] width 59 height 9
click at [171, 361] on input "Somewhat Agree" at bounding box center [174, 359] width 7 height 7
radio input "true"
click at [730, 400] on link "Next" at bounding box center [740, 403] width 27 height 16
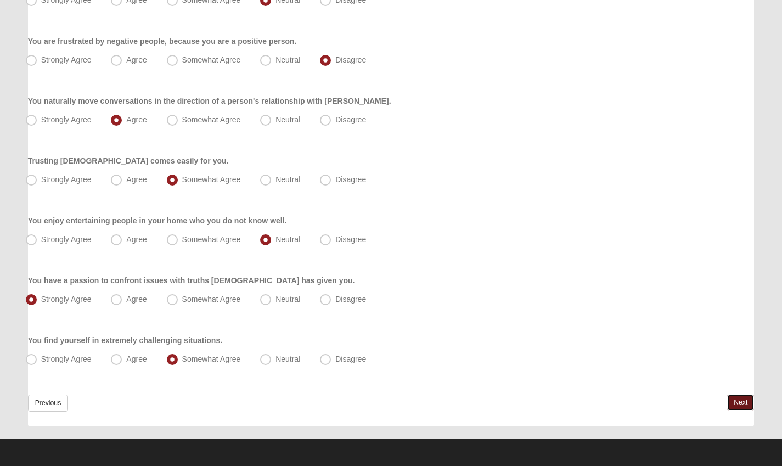
scroll to position [0, 0]
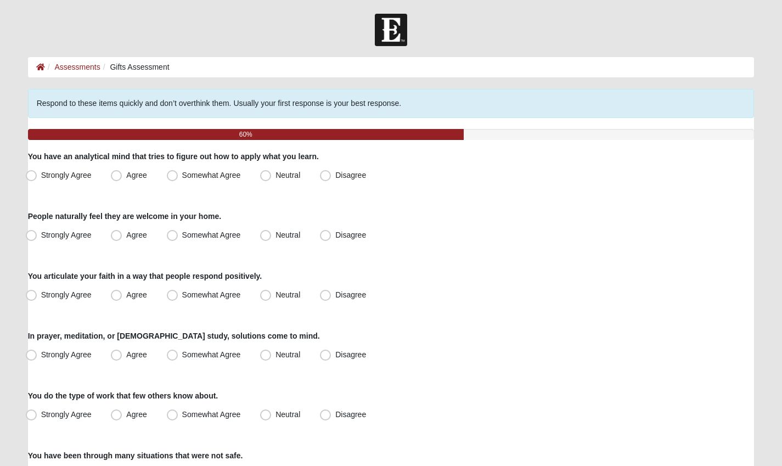
click at [41, 175] on span "Strongly Agree" at bounding box center [66, 175] width 50 height 9
click at [30, 175] on input "Strongly Agree" at bounding box center [33, 175] width 7 height 7
radio input "true"
click at [275, 239] on span "Neutral" at bounding box center [287, 234] width 25 height 9
click at [265, 239] on input "Neutral" at bounding box center [268, 235] width 7 height 7
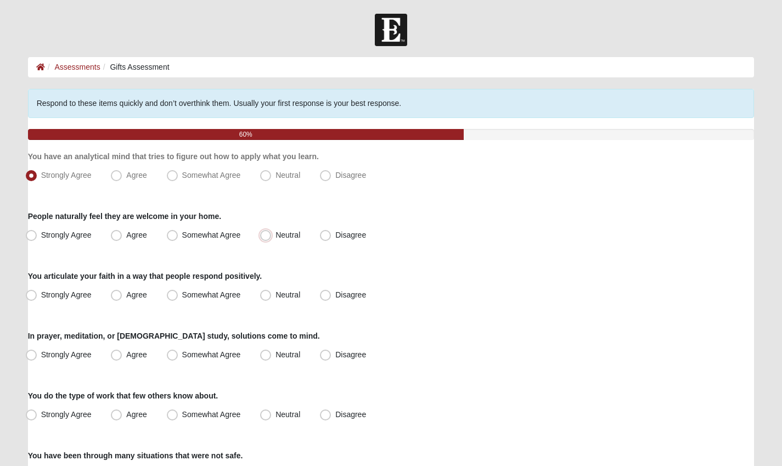
radio input "true"
click at [126, 233] on span "Agree" at bounding box center [136, 234] width 20 height 9
click at [116, 233] on input "Agree" at bounding box center [118, 235] width 7 height 7
radio input "true"
click at [437, 222] on div "People naturally feel they are welcome in your home. Strongly Agree Agree Somew…" at bounding box center [391, 227] width 727 height 33
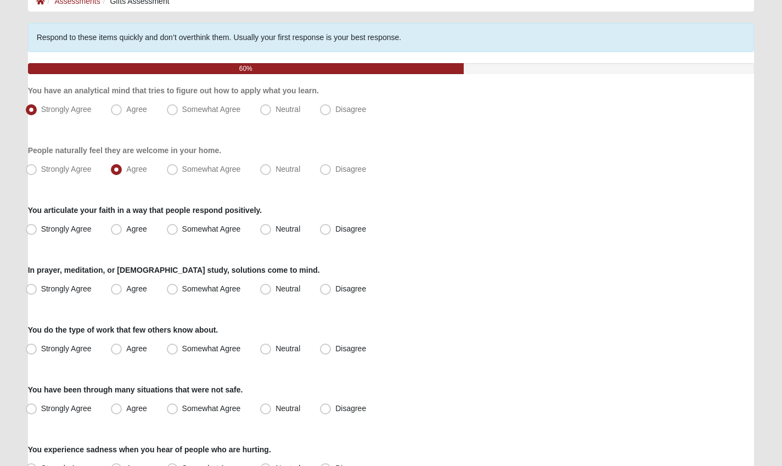
scroll to position [88, 0]
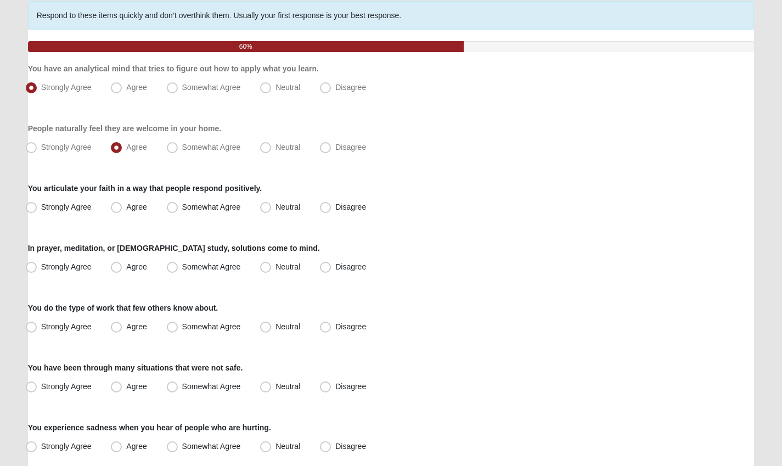
click at [126, 211] on span "Agree" at bounding box center [136, 206] width 20 height 9
click at [116, 211] on input "Agree" at bounding box center [118, 207] width 7 height 7
radio input "true"
click at [415, 257] on div "In prayer, meditation, or scripture study, solutions come to mind. Strongly Agr…" at bounding box center [391, 259] width 727 height 33
click at [41, 267] on span "Strongly Agree" at bounding box center [66, 266] width 50 height 9
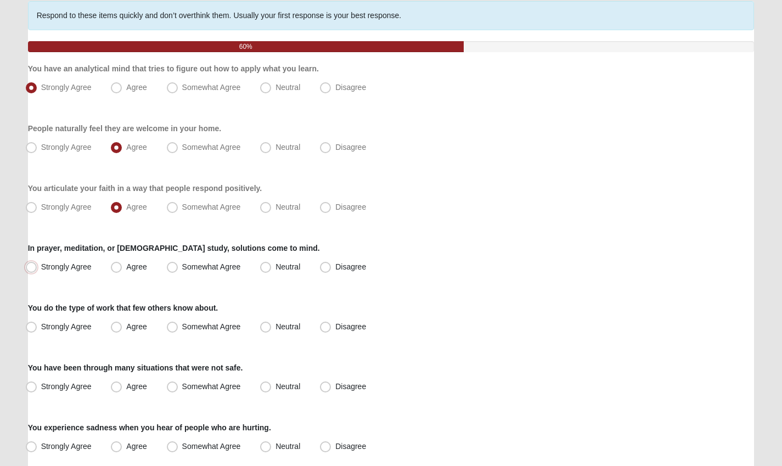
click at [35, 267] on input "Strongly Agree" at bounding box center [33, 266] width 7 height 7
radio input "true"
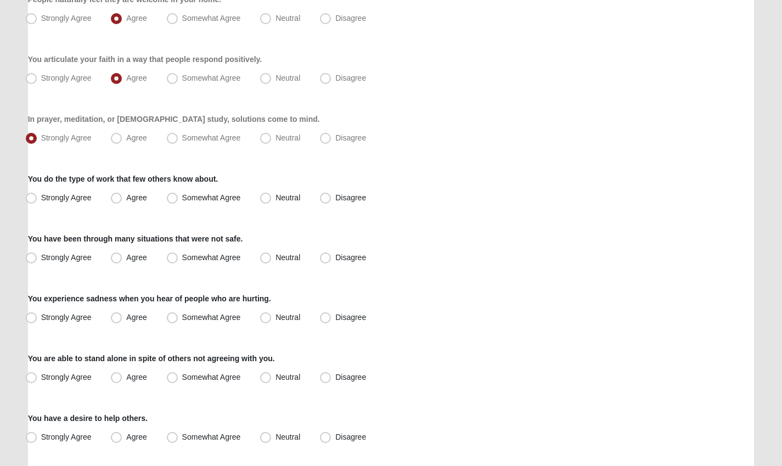
scroll to position [220, 0]
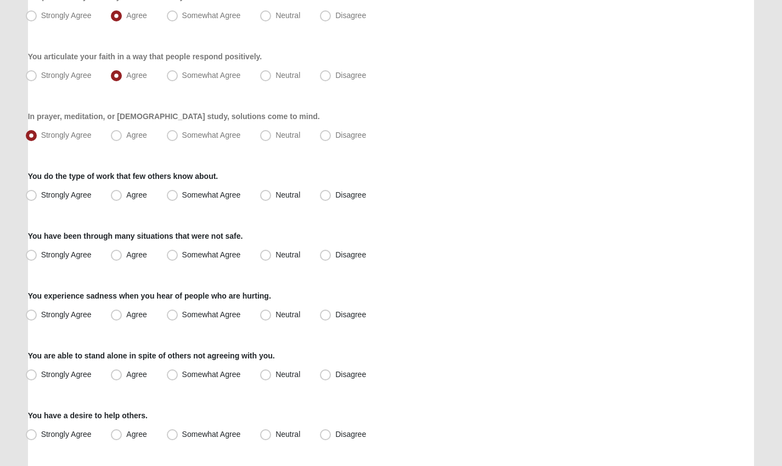
click at [182, 190] on span "Somewhat Agree" at bounding box center [211, 194] width 59 height 9
click at [173, 192] on input "Somewhat Agree" at bounding box center [174, 195] width 7 height 7
radio input "true"
click at [444, 294] on div "You experience sadness when you hear of people who are hurting. Strongly Agree …" at bounding box center [391, 306] width 727 height 33
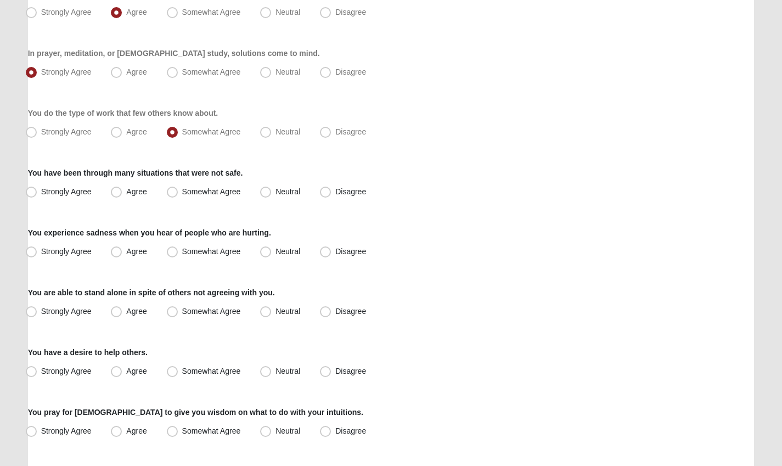
scroll to position [285, 0]
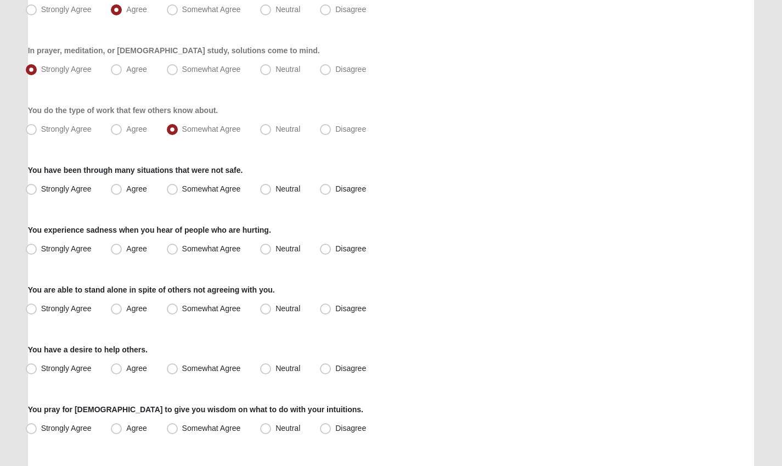
click at [182, 189] on span "Somewhat Agree" at bounding box center [211, 188] width 59 height 9
click at [171, 189] on input "Somewhat Agree" at bounding box center [174, 188] width 7 height 7
radio input "true"
click at [415, 223] on div "Respond to these items quickly and don’t overthink them. Usually your first res…" at bounding box center [391, 359] width 727 height 1111
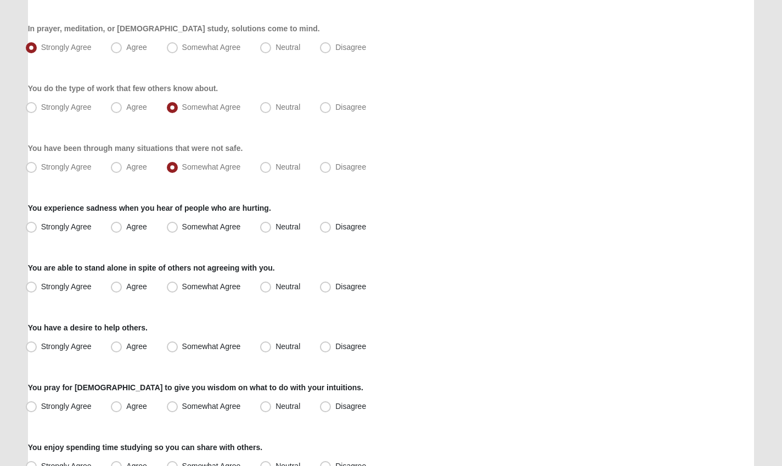
click at [126, 225] on span "Agree" at bounding box center [136, 226] width 20 height 9
click at [115, 225] on input "Agree" at bounding box center [118, 226] width 7 height 7
radio input "true"
click at [448, 241] on div "Respond to these items quickly and don’t overthink them. Usually your first res…" at bounding box center [391, 337] width 727 height 1111
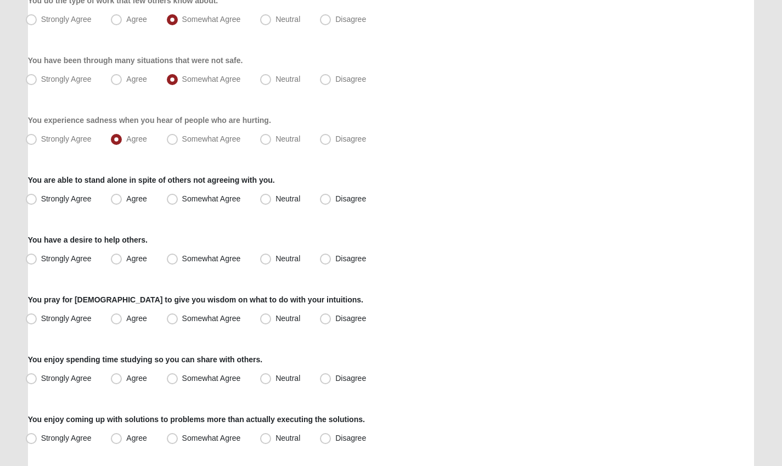
scroll to position [417, 0]
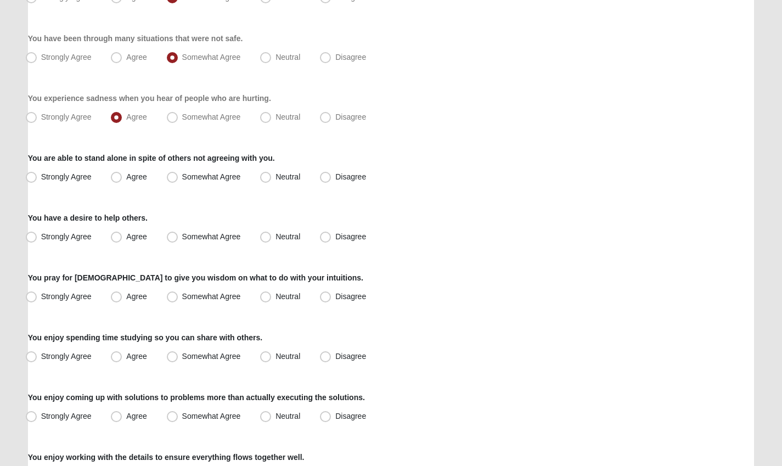
click at [182, 179] on span "Somewhat Agree" at bounding box center [211, 176] width 59 height 9
click at [171, 179] on input "Somewhat Agree" at bounding box center [174, 176] width 7 height 7
radio input "true"
click at [486, 245] on div "Strongly Agree Agree Somewhat Agree Neutral Disagree" at bounding box center [391, 237] width 727 height 18
click at [126, 232] on span "Agree" at bounding box center [136, 236] width 20 height 9
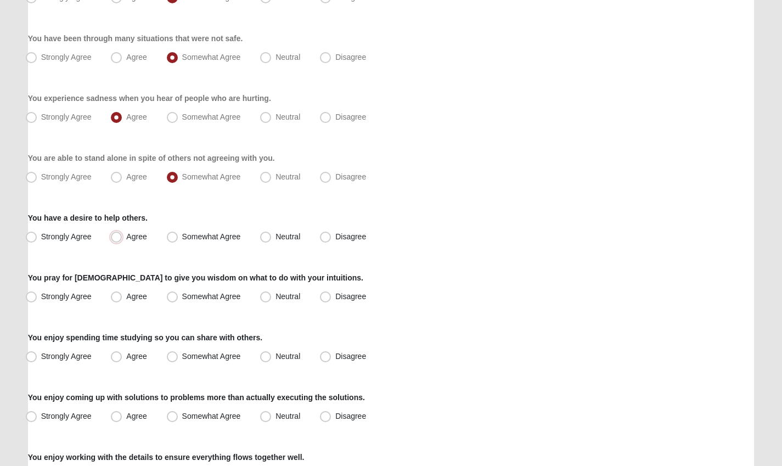
click at [115, 233] on input "Agree" at bounding box center [118, 236] width 7 height 7
radio input "true"
click at [551, 200] on div "Respond to these items quickly and don’t overthink them. Usually your first res…" at bounding box center [391, 227] width 727 height 1111
click at [41, 297] on span "Strongly Agree" at bounding box center [66, 296] width 50 height 9
click at [30, 297] on input "Strongly Agree" at bounding box center [33, 296] width 7 height 7
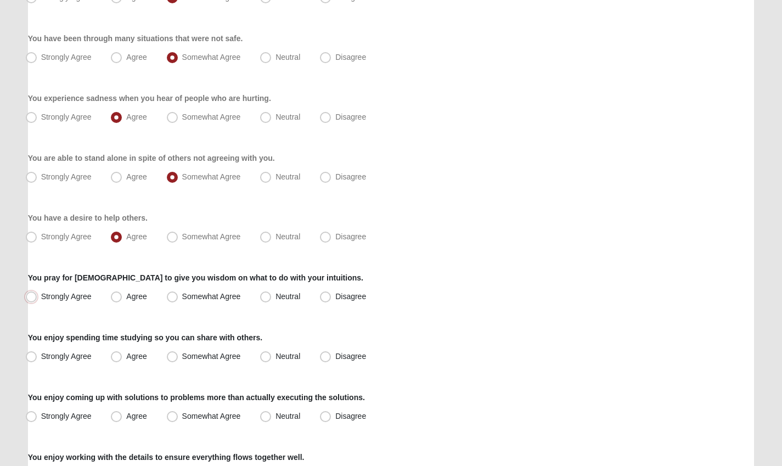
radio input "true"
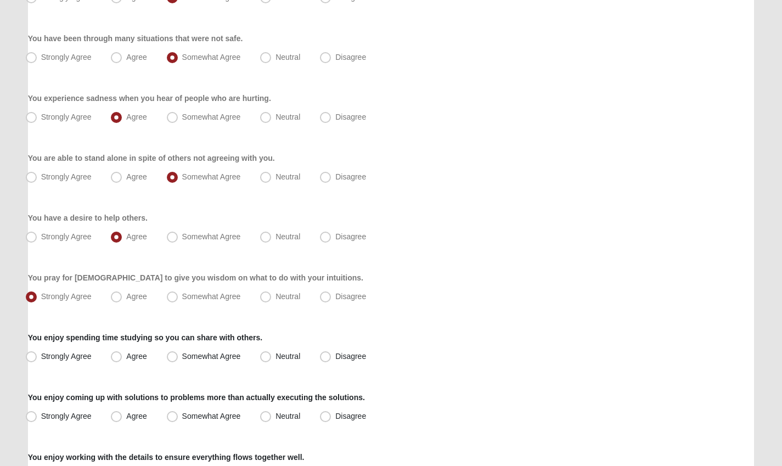
click at [468, 269] on div "Respond to these items quickly and don’t overthink them. Usually your first res…" at bounding box center [391, 227] width 727 height 1111
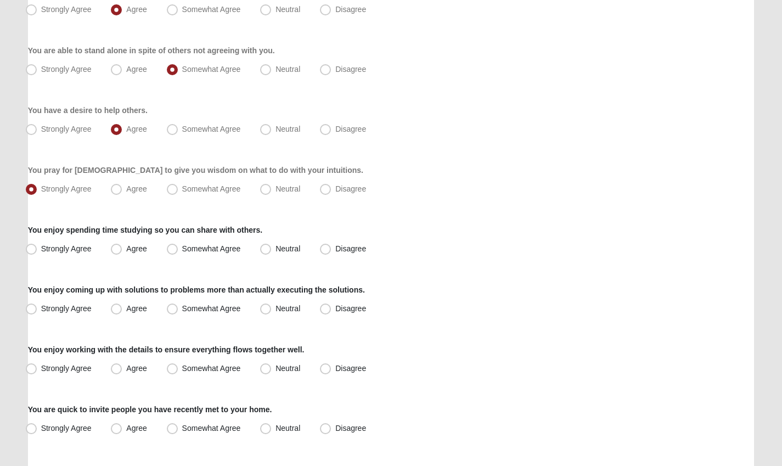
scroll to position [527, 0]
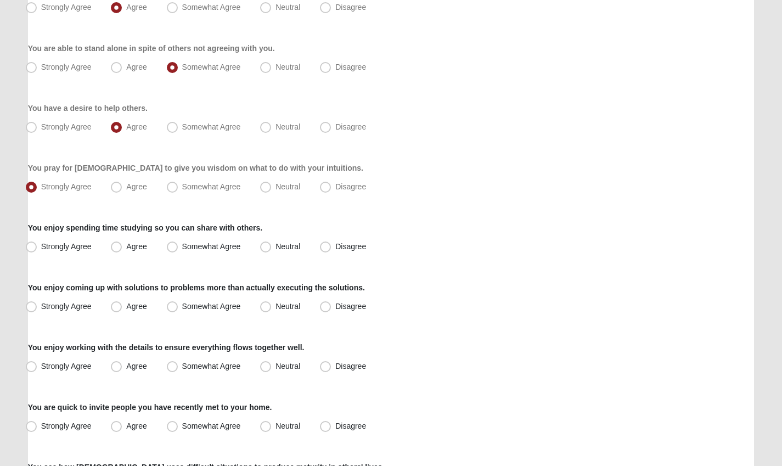
click at [30, 253] on label "Strongly Agree" at bounding box center [59, 247] width 77 height 18
click at [30, 250] on input "Strongly Agree" at bounding box center [33, 246] width 7 height 7
radio input "true"
click at [115, 243] on input "Agree" at bounding box center [118, 246] width 7 height 7
radio input "true"
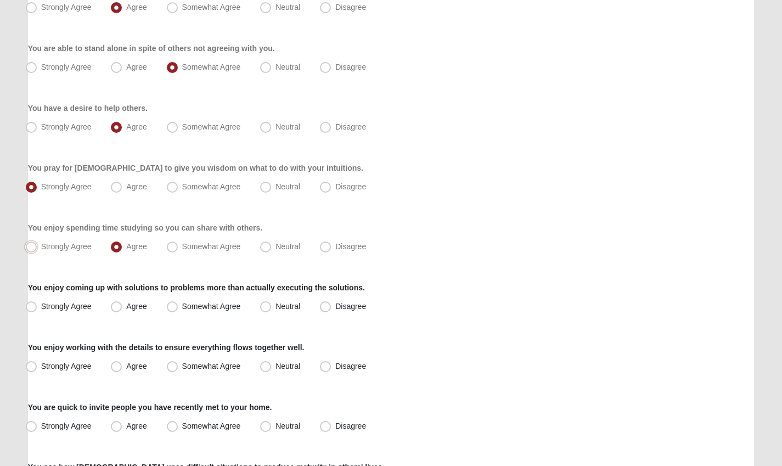
click at [30, 243] on input "Strongly Agree" at bounding box center [33, 246] width 7 height 7
radio input "true"
click at [536, 176] on div "You pray for God to give you wisdom on what to do with your intuitions. Strongl…" at bounding box center [391, 178] width 727 height 33
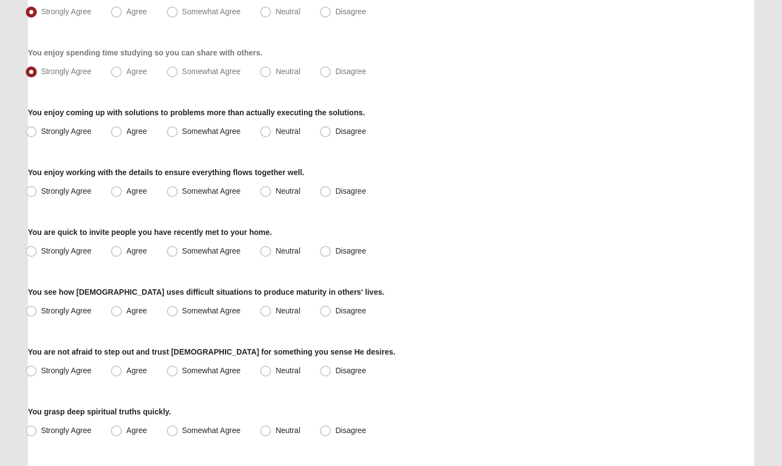
scroll to position [702, 0]
click at [275, 135] on span "Neutral" at bounding box center [287, 130] width 25 height 9
click at [265, 134] on input "Neutral" at bounding box center [268, 130] width 7 height 7
radio input "true"
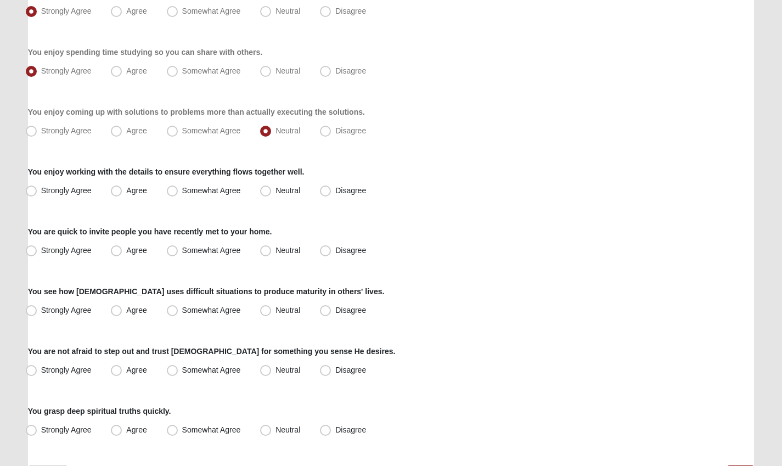
click at [41, 188] on span "Strongly Agree" at bounding box center [66, 190] width 50 height 9
click at [30, 188] on input "Strongly Agree" at bounding box center [33, 190] width 7 height 7
radio input "true"
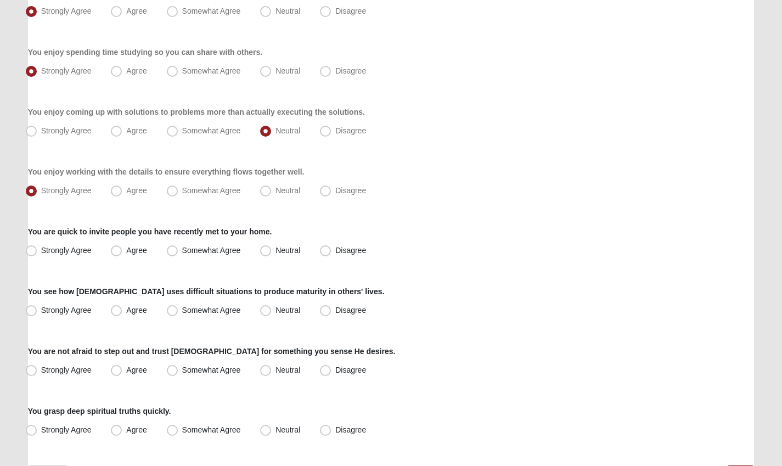
click at [476, 251] on div "Strongly Agree Agree Somewhat Agree Neutral Disagree" at bounding box center [391, 251] width 727 height 18
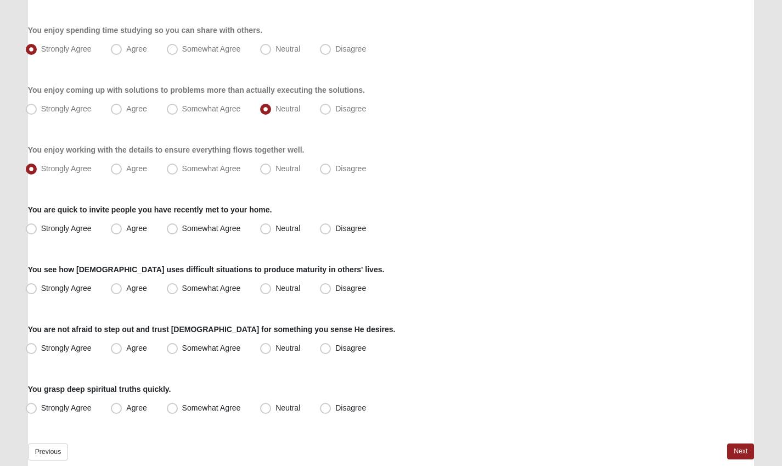
scroll to position [746, 0]
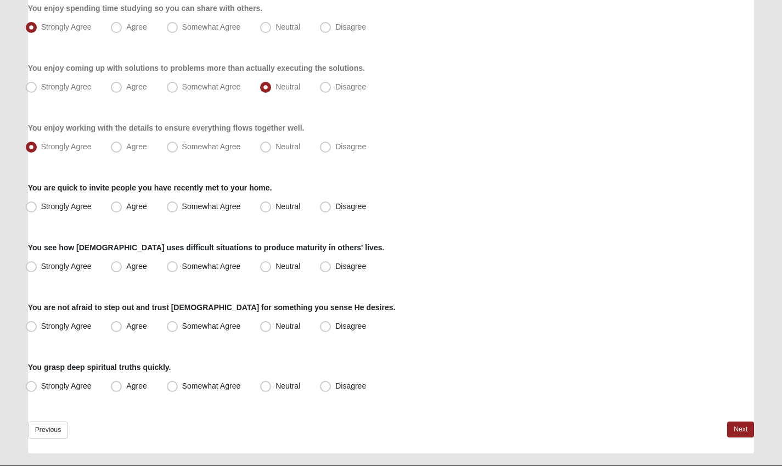
click at [275, 209] on span "Neutral" at bounding box center [287, 206] width 25 height 9
click at [265, 209] on input "Neutral" at bounding box center [268, 206] width 7 height 7
radio input "true"
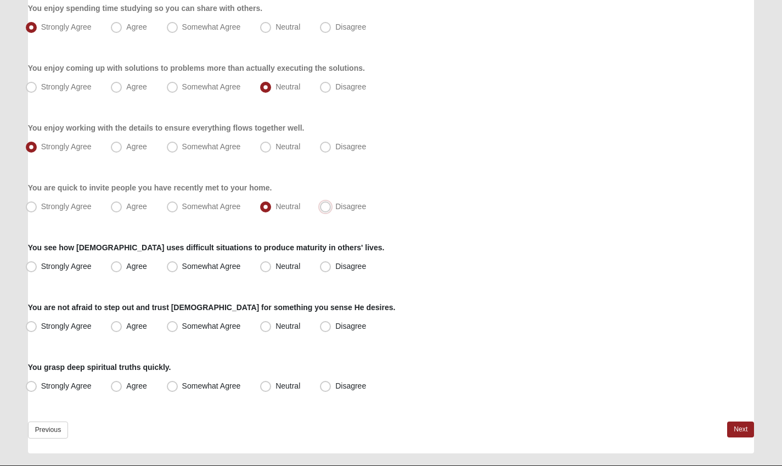
click at [324, 203] on input "Disagree" at bounding box center [327, 206] width 7 height 7
radio input "true"
click at [265, 203] on input "Neutral" at bounding box center [268, 206] width 7 height 7
radio input "true"
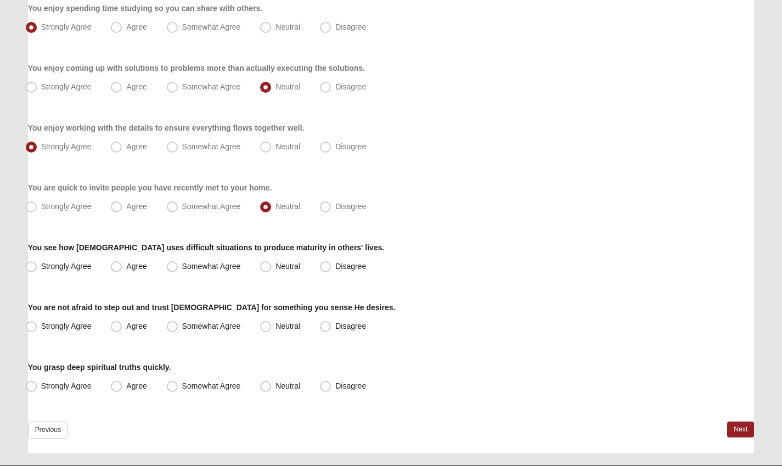
scroll to position [773, 0]
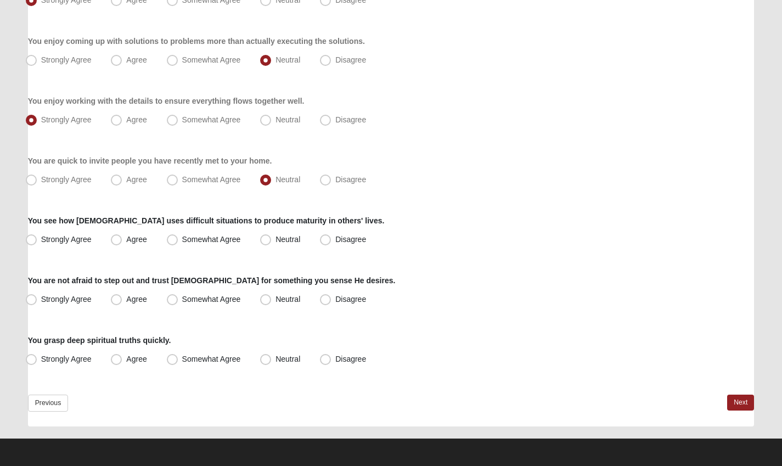
click at [126, 240] on span "Agree" at bounding box center [136, 239] width 20 height 9
click at [120, 240] on input "Agree" at bounding box center [118, 239] width 7 height 7
radio input "true"
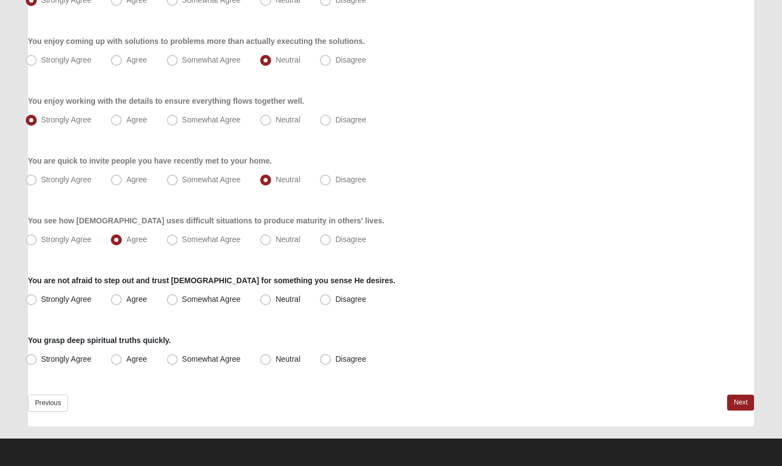
click at [126, 299] on span "Agree" at bounding box center [136, 299] width 20 height 9
click at [119, 299] on input "Agree" at bounding box center [118, 299] width 7 height 7
radio input "true"
click at [126, 359] on span "Agree" at bounding box center [136, 359] width 20 height 9
click at [115, 359] on input "Agree" at bounding box center [118, 359] width 7 height 7
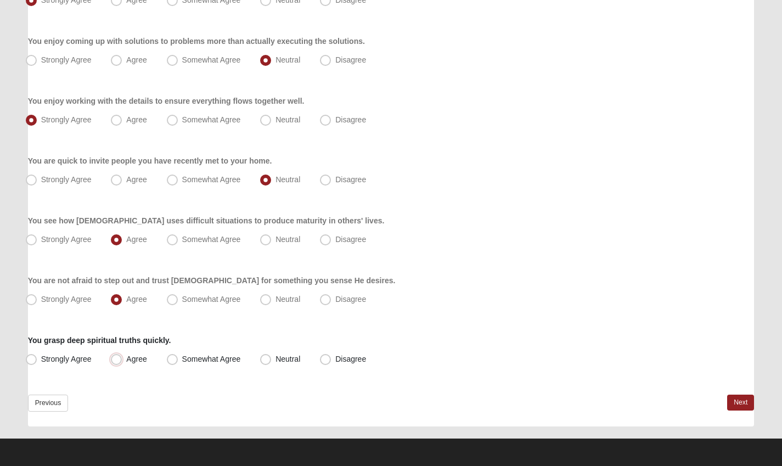
radio input "true"
click at [744, 400] on link "Next" at bounding box center [740, 403] width 27 height 16
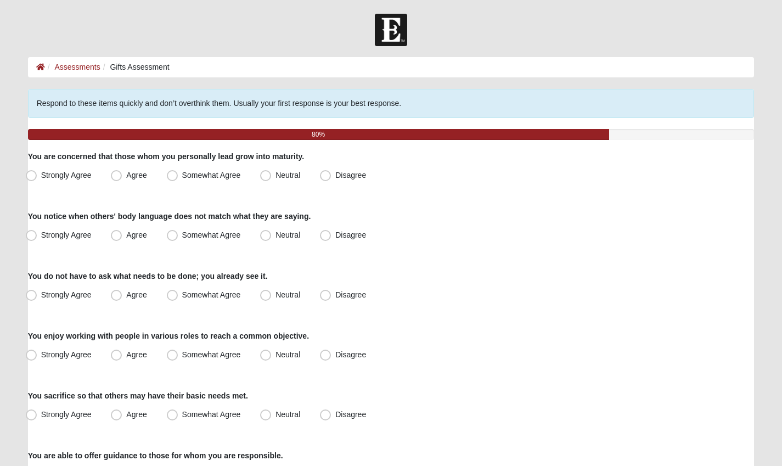
click at [41, 179] on span "Strongly Agree" at bounding box center [66, 175] width 50 height 9
click at [32, 179] on input "Strongly Agree" at bounding box center [33, 175] width 7 height 7
radio input "true"
click at [41, 239] on span "Strongly Agree" at bounding box center [66, 234] width 50 height 9
click at [30, 239] on input "Strongly Agree" at bounding box center [33, 235] width 7 height 7
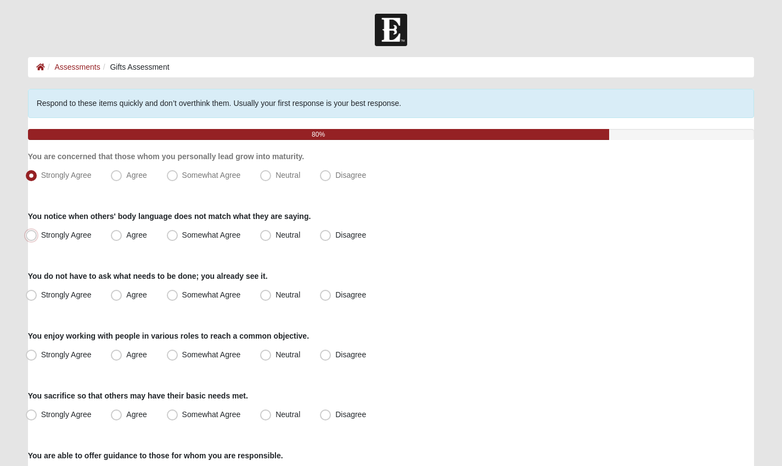
radio input "true"
click at [182, 294] on span "Somewhat Agree" at bounding box center [211, 294] width 59 height 9
click at [171, 294] on input "Somewhat Agree" at bounding box center [174, 294] width 7 height 7
radio input "true"
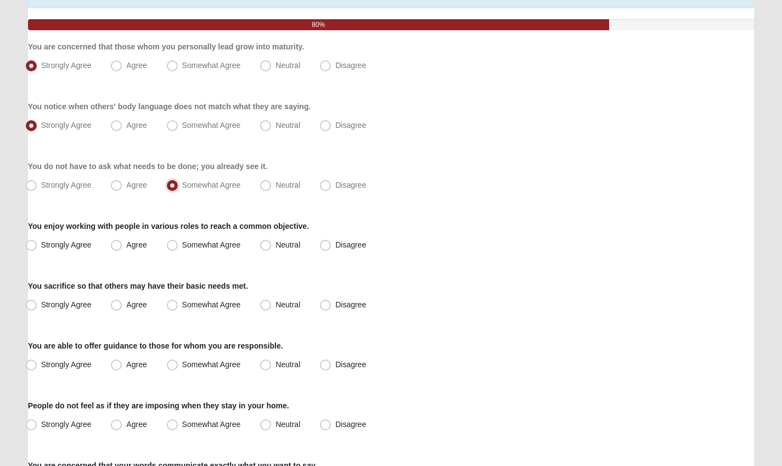
scroll to position [135, 0]
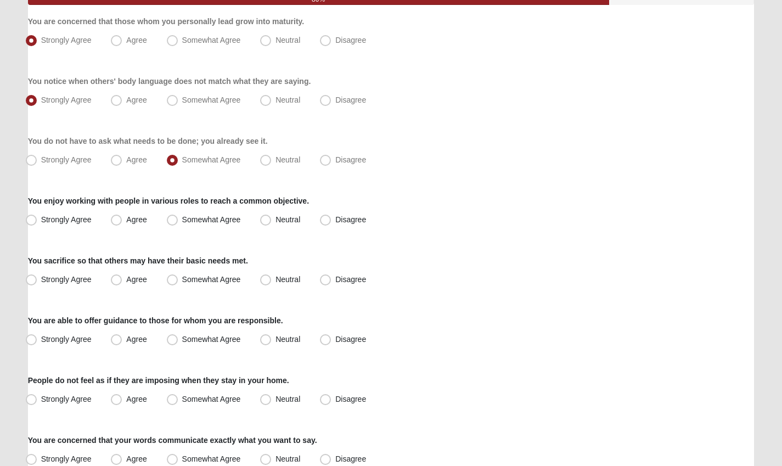
click at [41, 219] on span "Strongly Agree" at bounding box center [66, 219] width 50 height 9
click at [30, 219] on input "Strongly Agree" at bounding box center [33, 219] width 7 height 7
radio input "true"
click at [126, 281] on span "Agree" at bounding box center [136, 279] width 20 height 9
click at [116, 281] on input "Agree" at bounding box center [118, 279] width 7 height 7
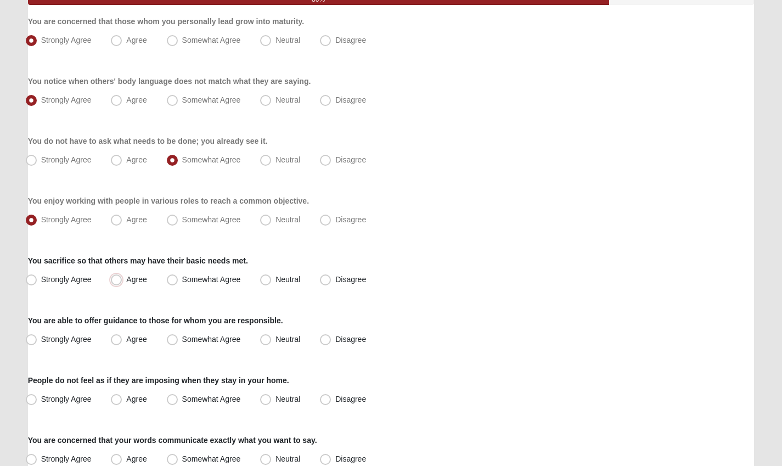
radio input "true"
click at [41, 341] on span "Strongly Agree" at bounding box center [66, 339] width 50 height 9
click at [30, 341] on input "Strongly Agree" at bounding box center [33, 339] width 7 height 7
radio input "true"
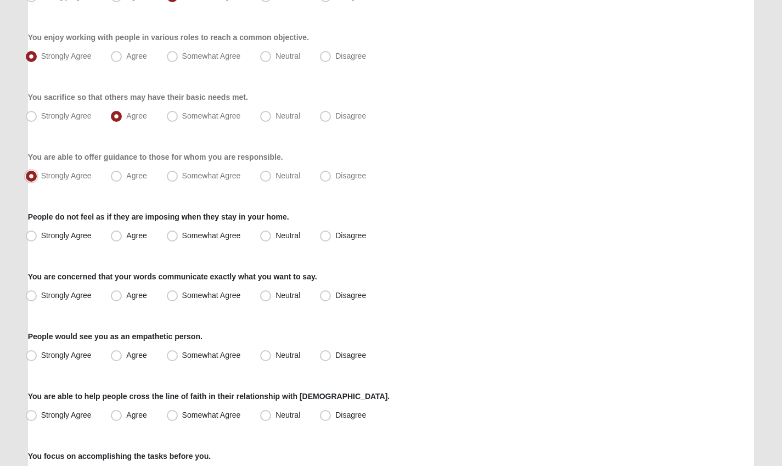
scroll to position [307, 0]
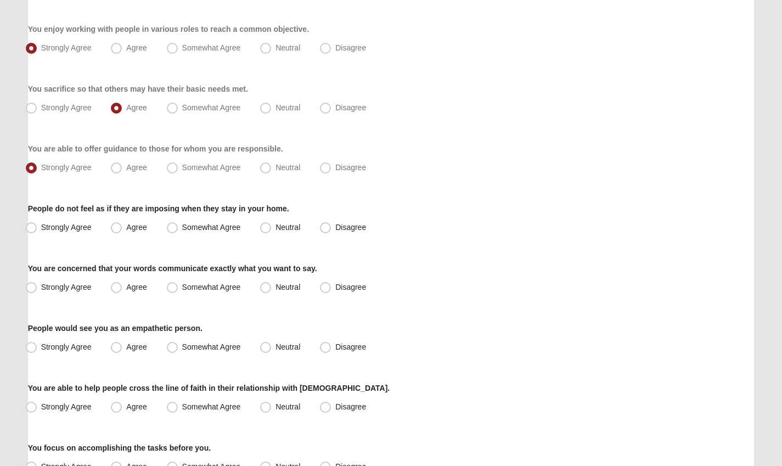
click at [121, 219] on label "Agree" at bounding box center [129, 228] width 47 height 18
click at [121, 224] on input "Agree" at bounding box center [118, 227] width 7 height 7
radio input "true"
click at [121, 219] on label "Agree" at bounding box center [129, 228] width 47 height 18
click at [121, 224] on input "Agree" at bounding box center [118, 227] width 7 height 7
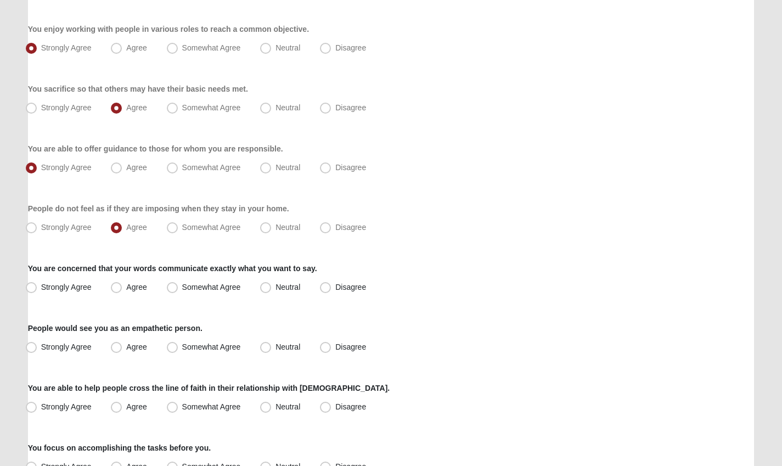
click at [612, 134] on div "Respond to these items quickly and don’t overthink them. Usually your first res…" at bounding box center [391, 337] width 727 height 1111
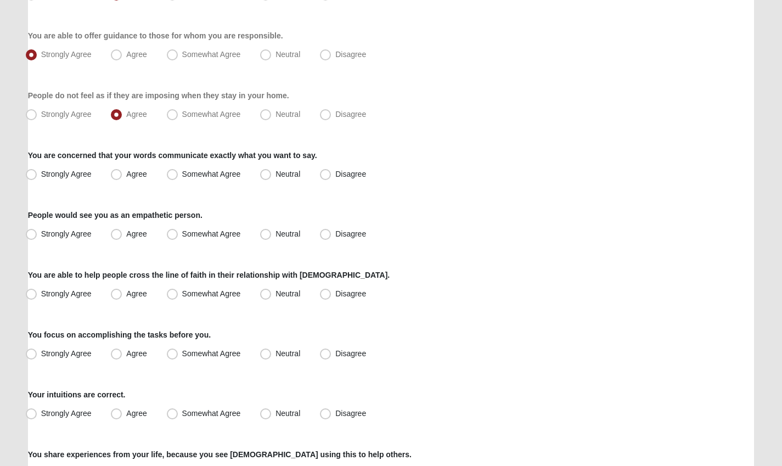
scroll to position [420, 0]
click at [41, 173] on span "Strongly Agree" at bounding box center [66, 173] width 50 height 9
click at [30, 173] on input "Strongly Agree" at bounding box center [33, 173] width 7 height 7
radio input "true"
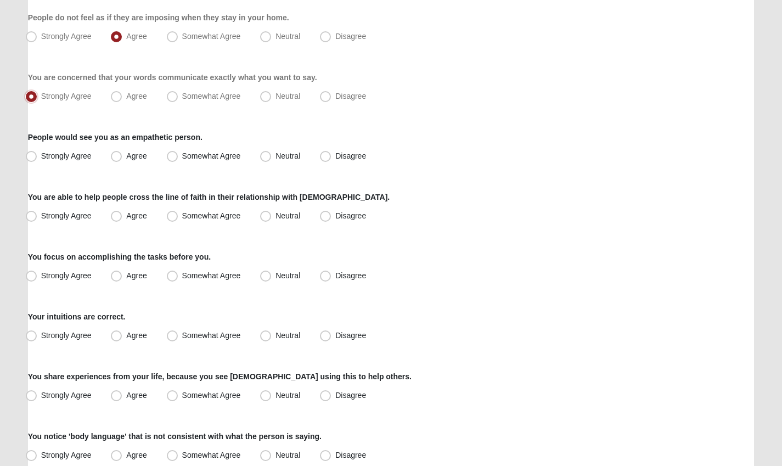
scroll to position [513, 0]
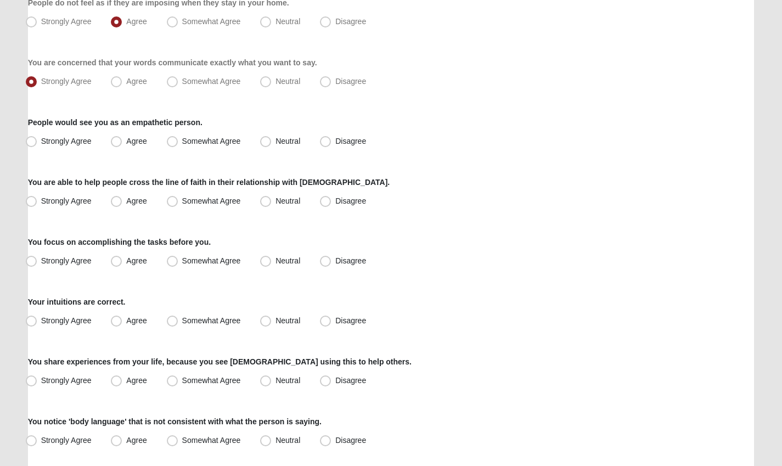
click at [41, 137] on span "Strongly Agree" at bounding box center [66, 141] width 50 height 9
click at [30, 138] on input "Strongly Agree" at bounding box center [33, 141] width 7 height 7
radio input "true"
click at [126, 201] on span "Agree" at bounding box center [136, 200] width 20 height 9
click at [117, 201] on input "Agree" at bounding box center [118, 201] width 7 height 7
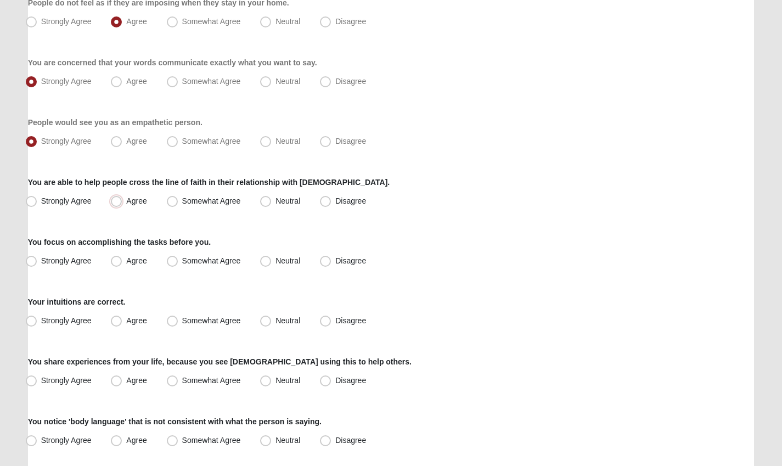
radio input "true"
click at [182, 261] on span "Somewhat Agree" at bounding box center [211, 260] width 59 height 9
click at [171, 261] on input "Somewhat Agree" at bounding box center [174, 260] width 7 height 7
radio input "true"
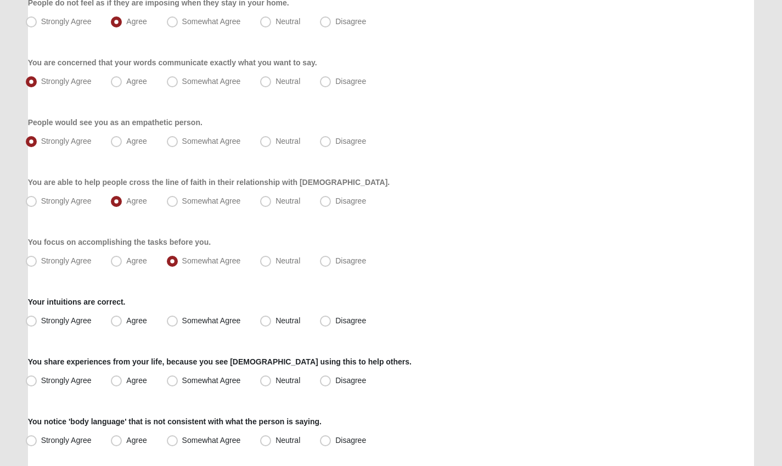
click at [126, 317] on span "Agree" at bounding box center [136, 320] width 20 height 9
click at [121, 317] on input "Agree" at bounding box center [118, 320] width 7 height 7
radio input "true"
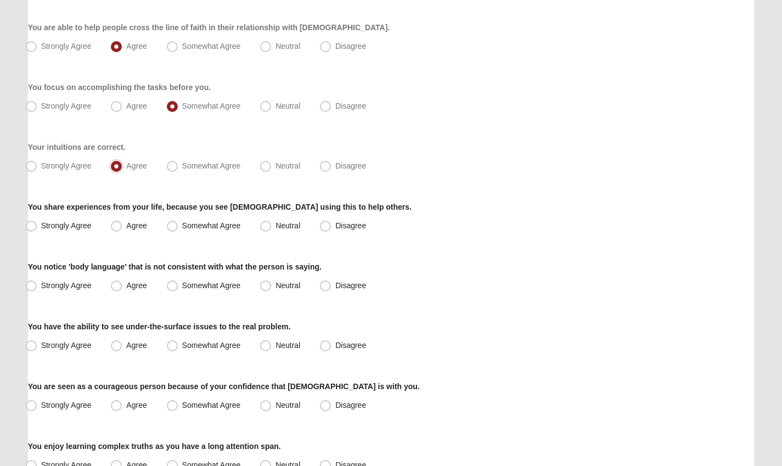
scroll to position [673, 0]
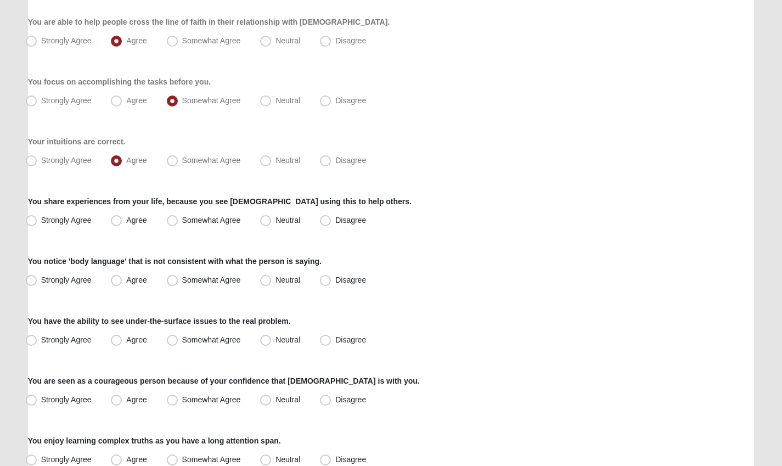
click at [126, 220] on span "Agree" at bounding box center [136, 220] width 20 height 9
click at [115, 220] on input "Agree" at bounding box center [118, 220] width 7 height 7
radio input "true"
click at [126, 284] on span "Agree" at bounding box center [136, 279] width 20 height 9
click at [116, 284] on input "Agree" at bounding box center [118, 280] width 7 height 7
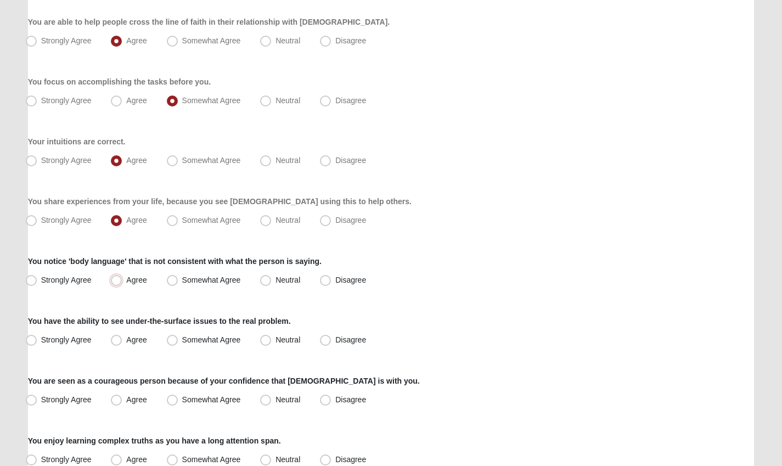
radio input "true"
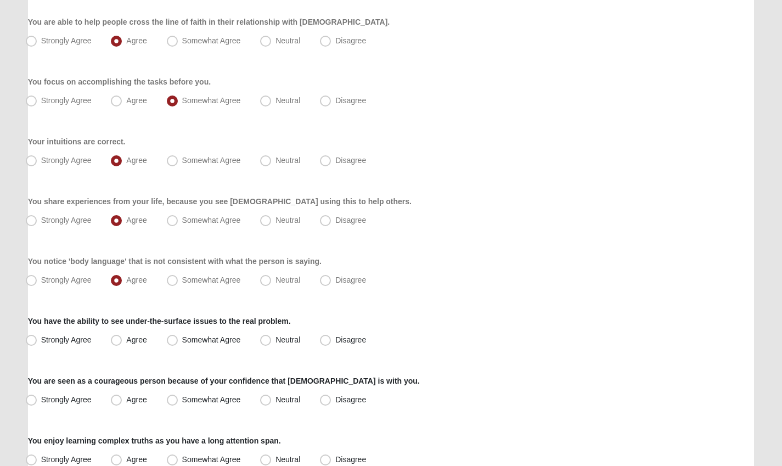
click at [126, 342] on span "Agree" at bounding box center [136, 339] width 20 height 9
click at [115, 342] on input "Agree" at bounding box center [118, 339] width 7 height 7
radio input "true"
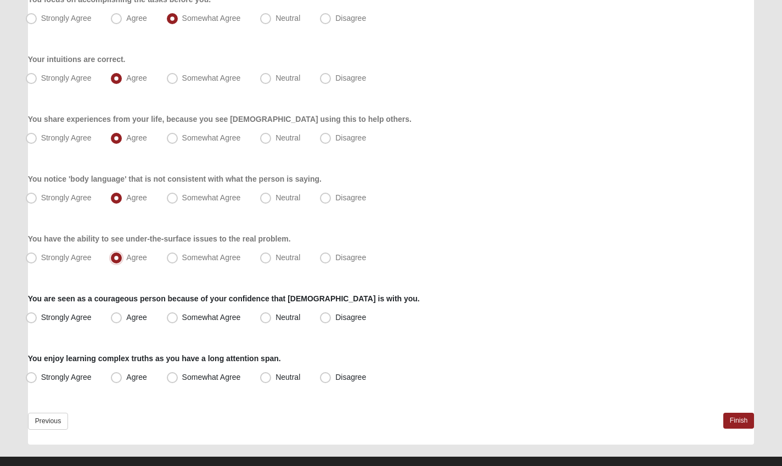
scroll to position [773, 0]
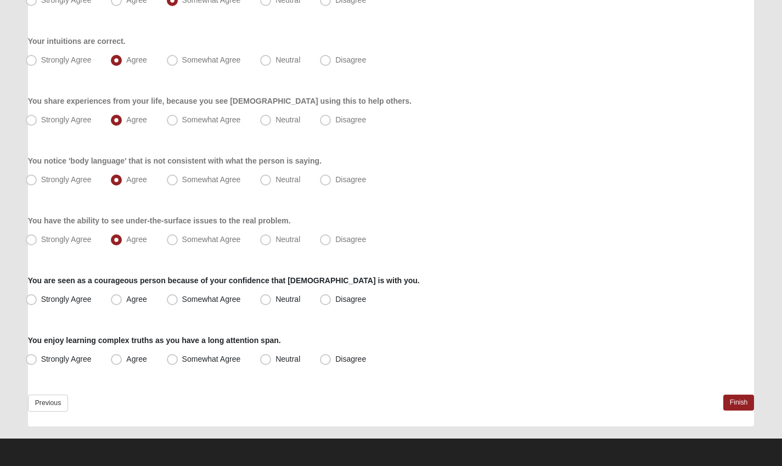
click at [126, 296] on span "Agree" at bounding box center [136, 299] width 20 height 9
click at [119, 296] on input "Agree" at bounding box center [118, 299] width 7 height 7
radio input "true"
click at [41, 358] on span "Strongly Agree" at bounding box center [66, 359] width 50 height 9
click at [32, 358] on input "Strongly Agree" at bounding box center [33, 359] width 7 height 7
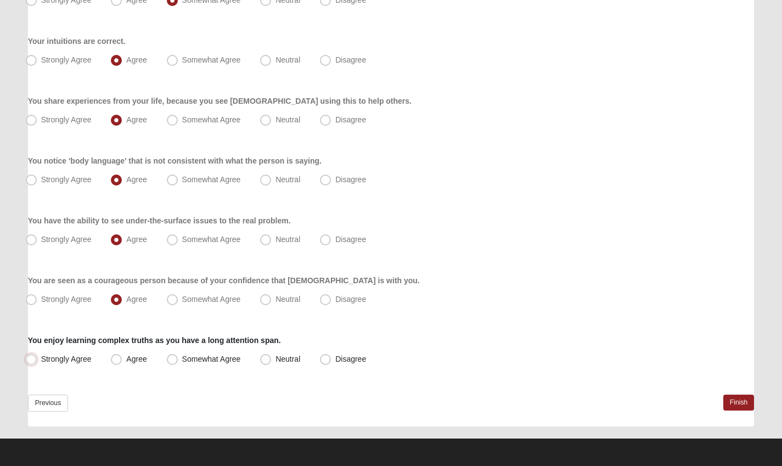
radio input "true"
click at [746, 399] on link "Finish" at bounding box center [738, 403] width 31 height 16
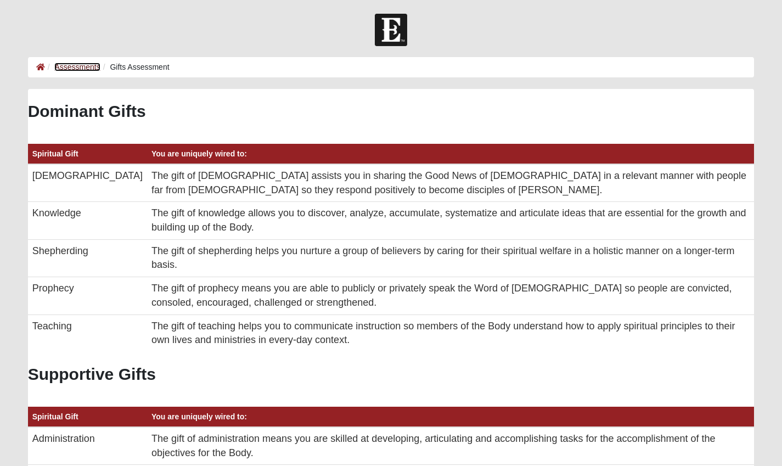
click at [85, 67] on link "Assessments" at bounding box center [77, 67] width 46 height 9
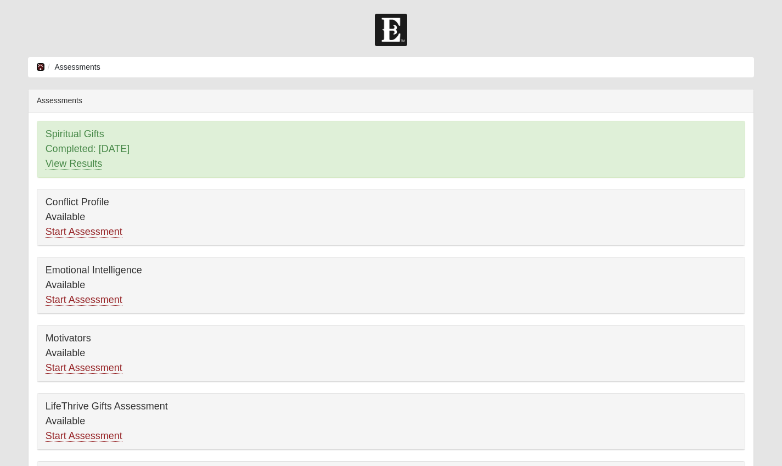
click at [42, 63] on icon at bounding box center [40, 67] width 9 height 8
